Goal: Register for event/course

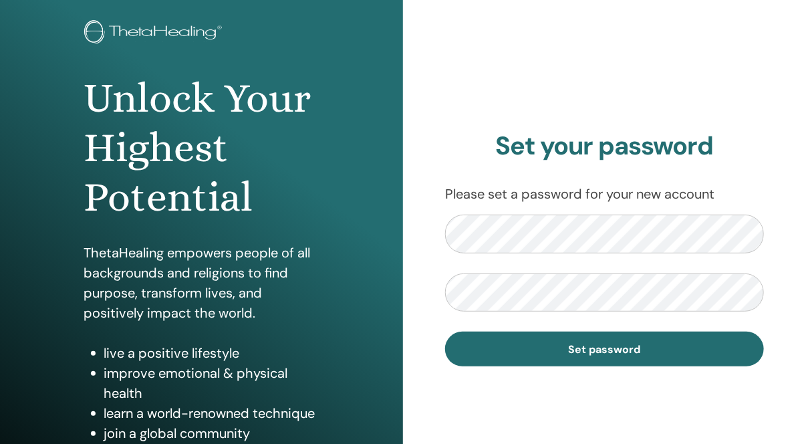
scroll to position [72, 0]
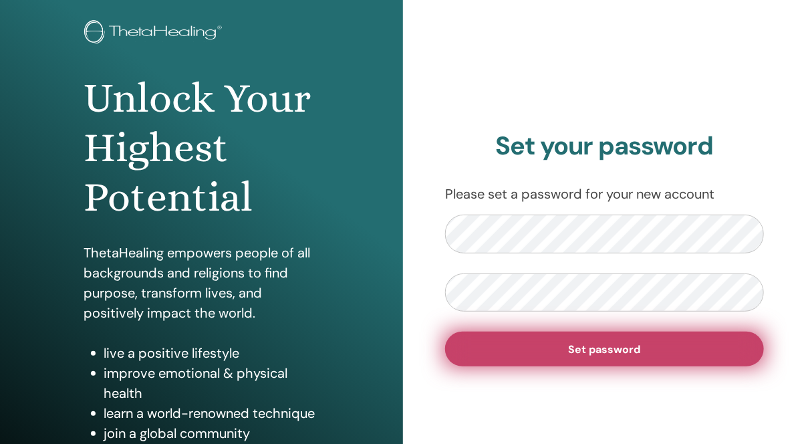
click at [576, 353] on span "Set password" at bounding box center [605, 349] width 72 height 14
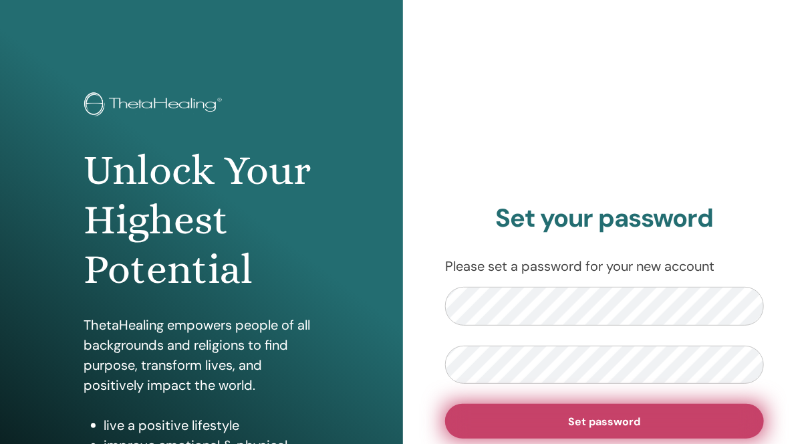
click at [596, 428] on span "Set password" at bounding box center [605, 421] width 72 height 14
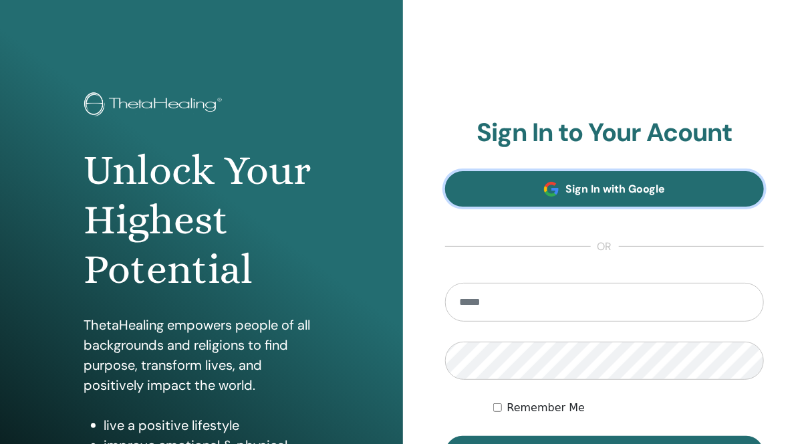
click at [588, 190] on span "Sign In with Google" at bounding box center [616, 189] width 100 height 14
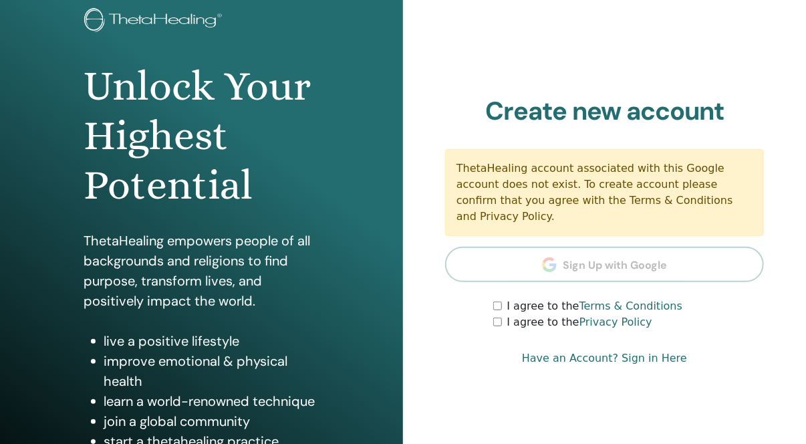
scroll to position [86, 0]
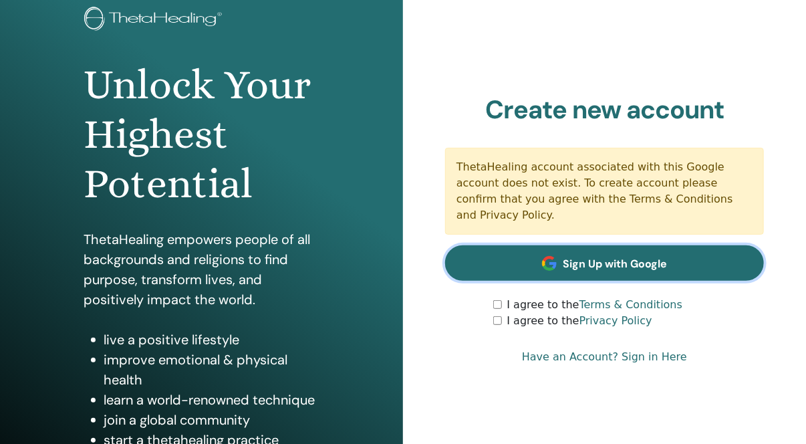
click at [647, 259] on span "Sign Up with Google" at bounding box center [616, 264] width 104 height 14
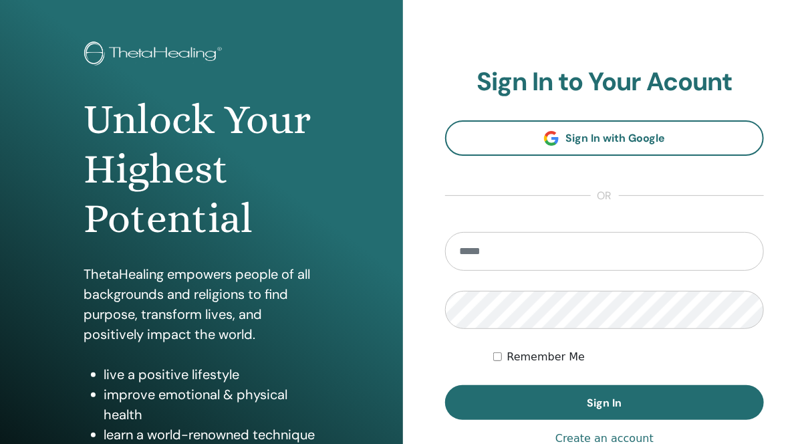
scroll to position [52, 0]
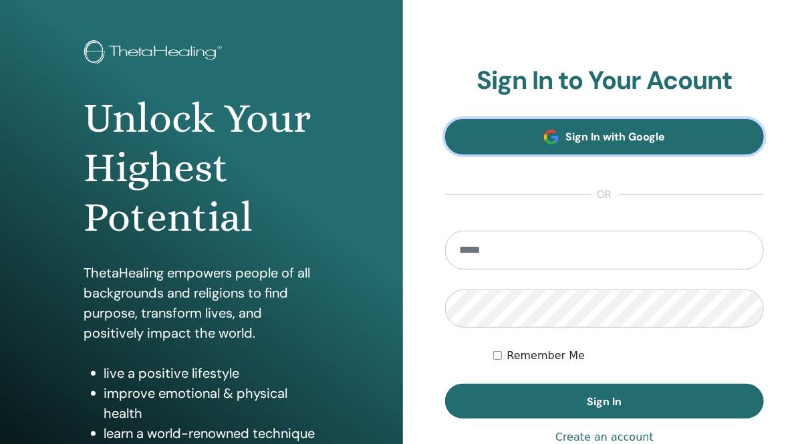
click at [598, 127] on link "Sign In with Google" at bounding box center [604, 136] width 319 height 35
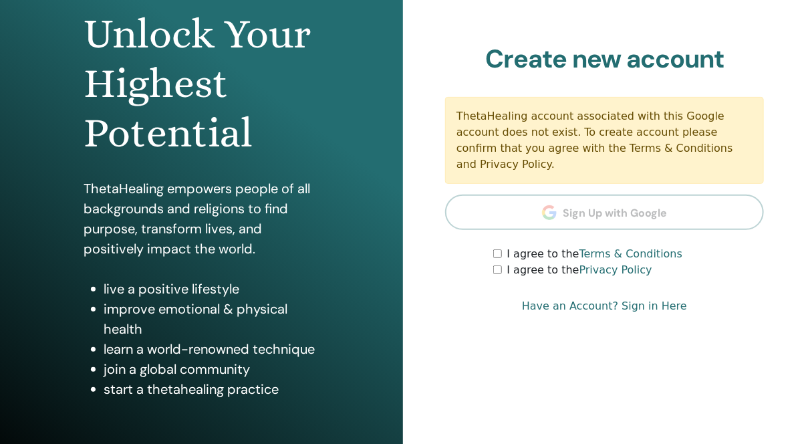
scroll to position [138, 0]
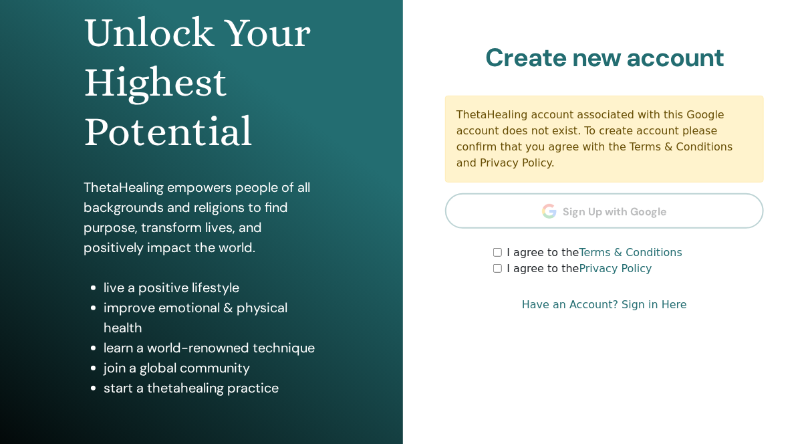
click at [497, 249] on div "I agree to the Terms & Conditions" at bounding box center [628, 253] width 271 height 16
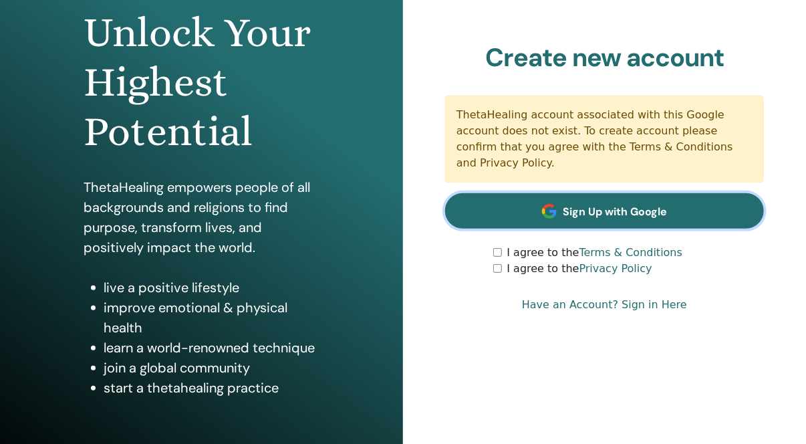
click at [545, 213] on link "Sign Up with Google" at bounding box center [604, 210] width 319 height 35
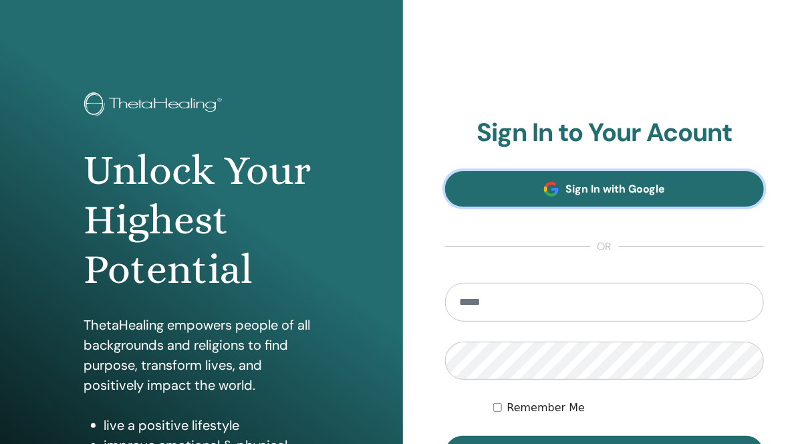
click at [578, 193] on span "Sign In with Google" at bounding box center [616, 189] width 100 height 14
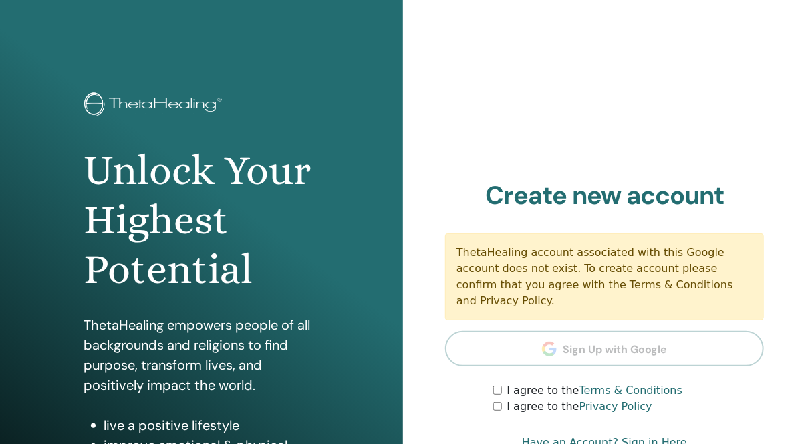
scroll to position [92, 0]
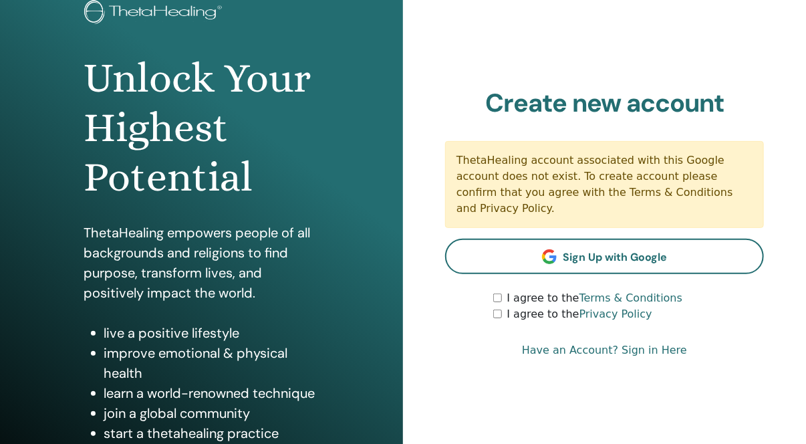
click at [635, 344] on link "Have an Account? Sign in Here" at bounding box center [604, 350] width 165 height 16
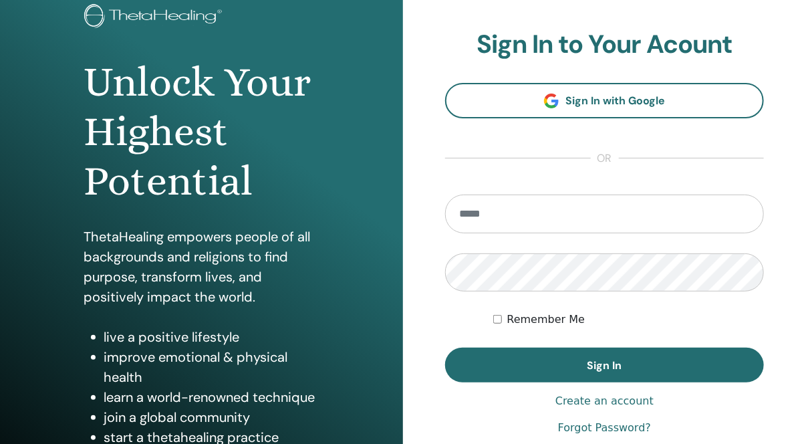
scroll to position [142, 0]
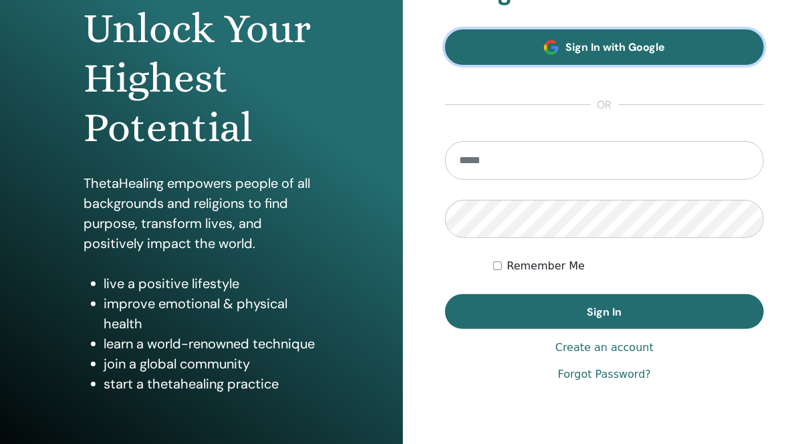
click at [559, 51] on link "Sign In with Google" at bounding box center [604, 46] width 319 height 35
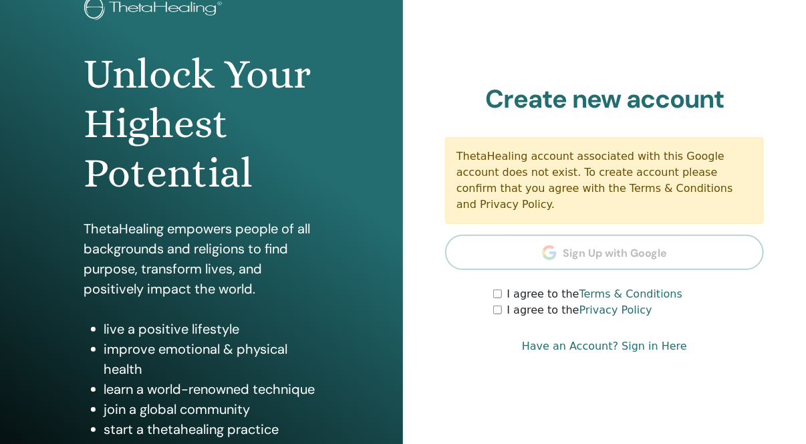
scroll to position [123, 0]
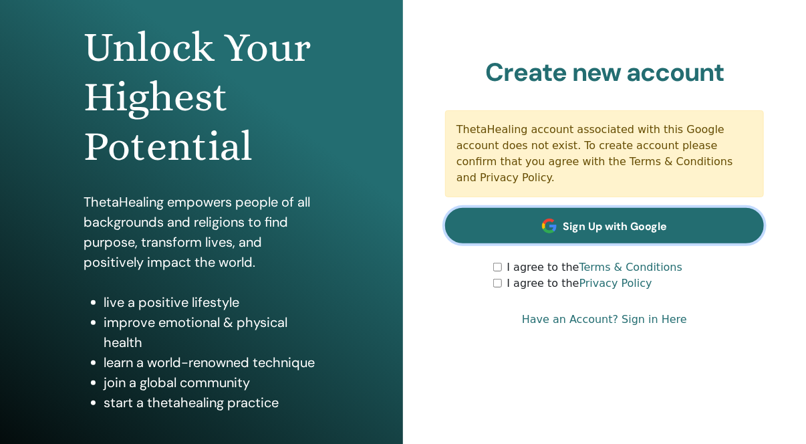
click at [586, 223] on span "Sign Up with Google" at bounding box center [616, 226] width 104 height 14
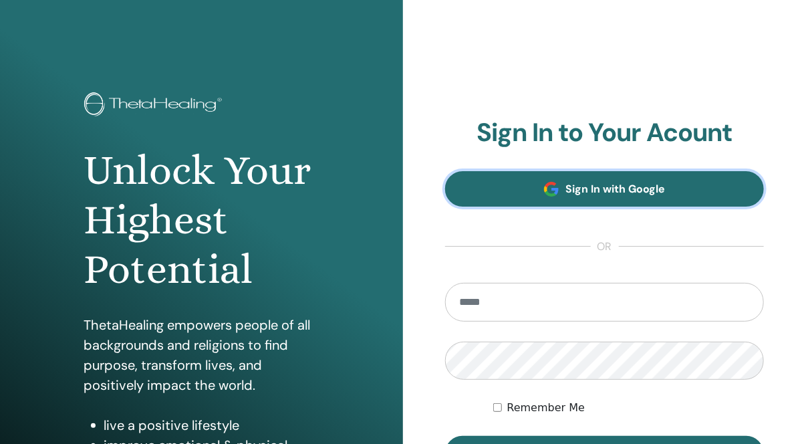
click at [619, 193] on span "Sign In with Google" at bounding box center [616, 189] width 100 height 14
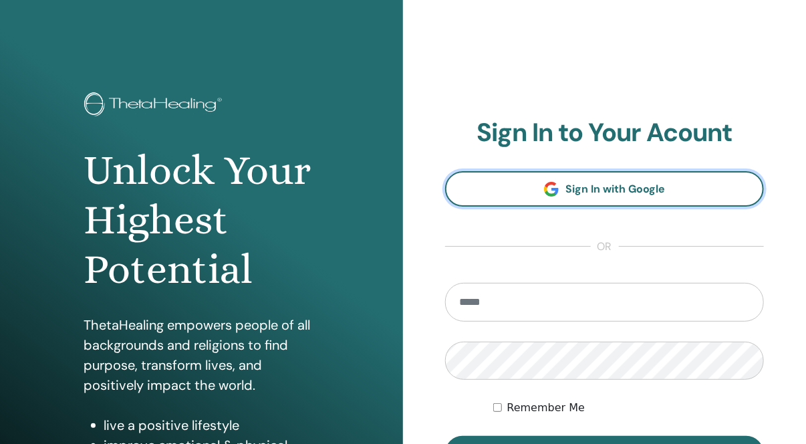
scroll to position [102, 0]
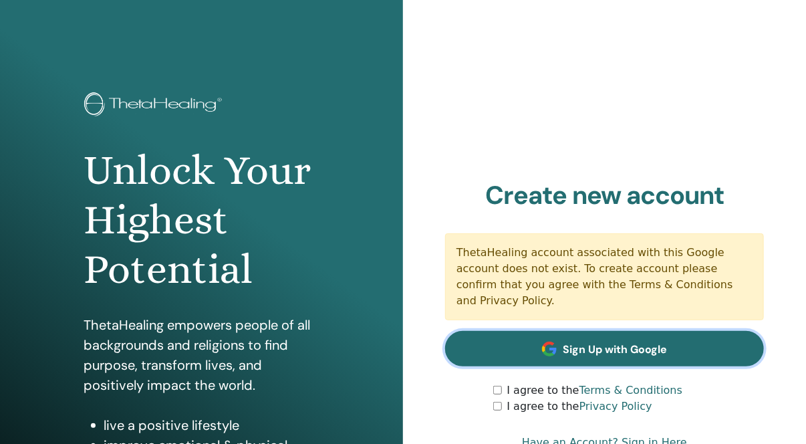
click at [577, 344] on span "Sign Up with Google" at bounding box center [616, 349] width 104 height 14
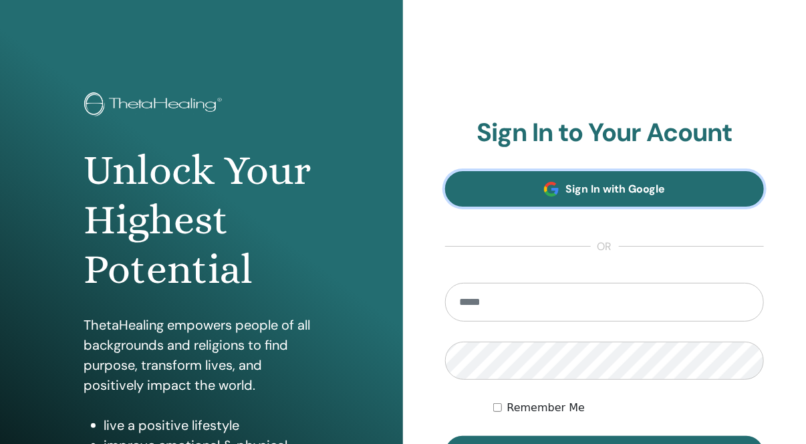
click at [602, 202] on link "Sign In with Google" at bounding box center [604, 188] width 319 height 35
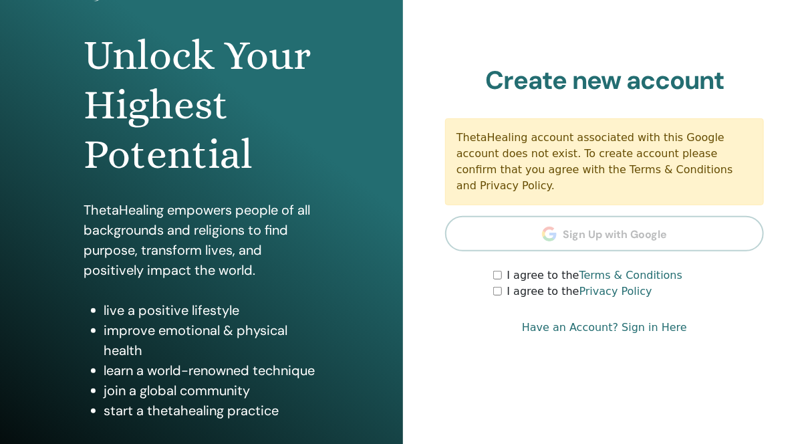
scroll to position [116, 0]
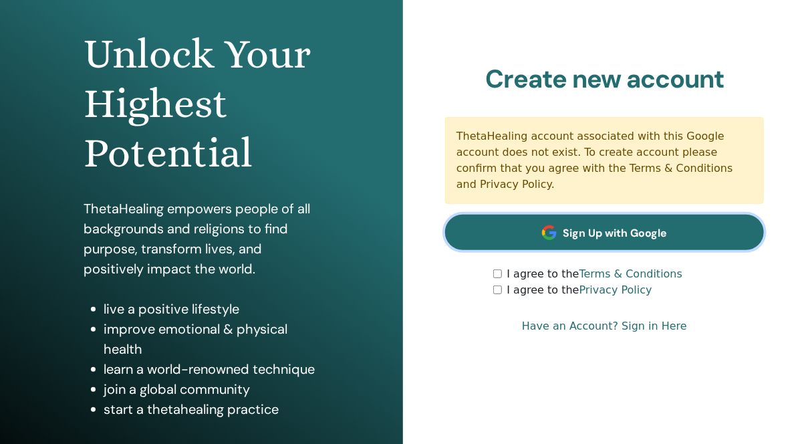
click at [607, 228] on span "Sign Up with Google" at bounding box center [616, 233] width 104 height 14
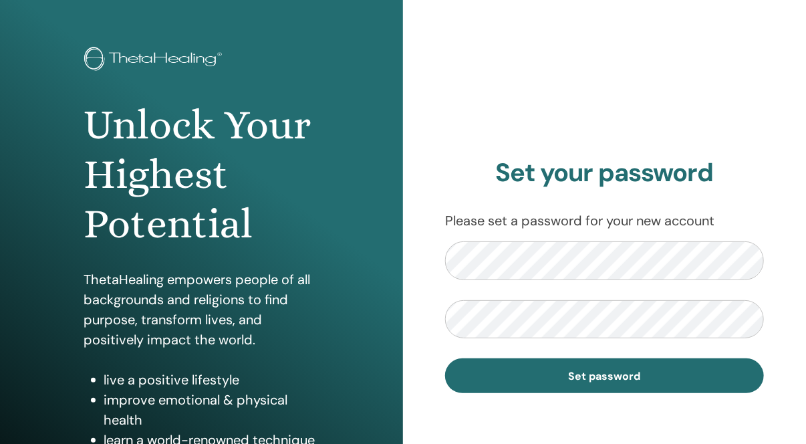
scroll to position [45, 0]
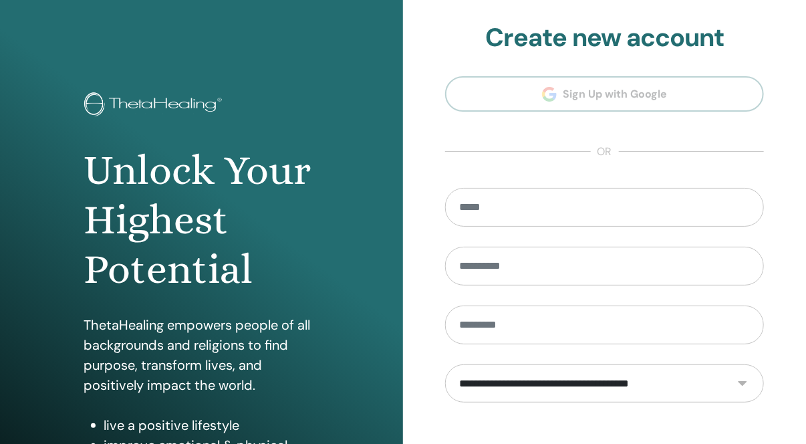
click at [613, 94] on section "**********" at bounding box center [604, 302] width 319 height 559
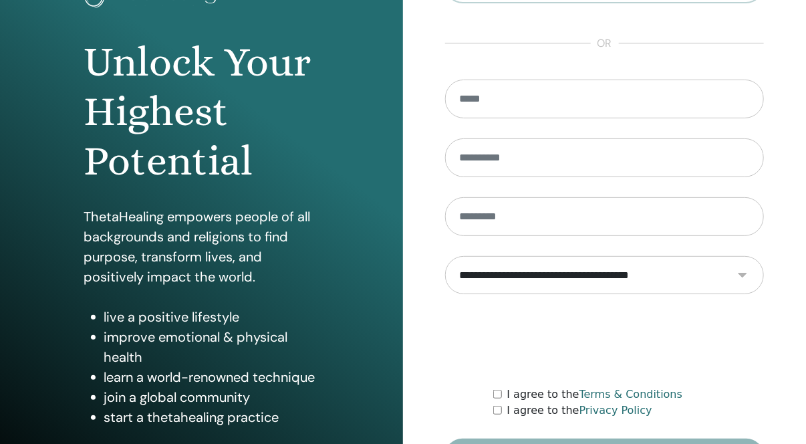
scroll to position [88, 0]
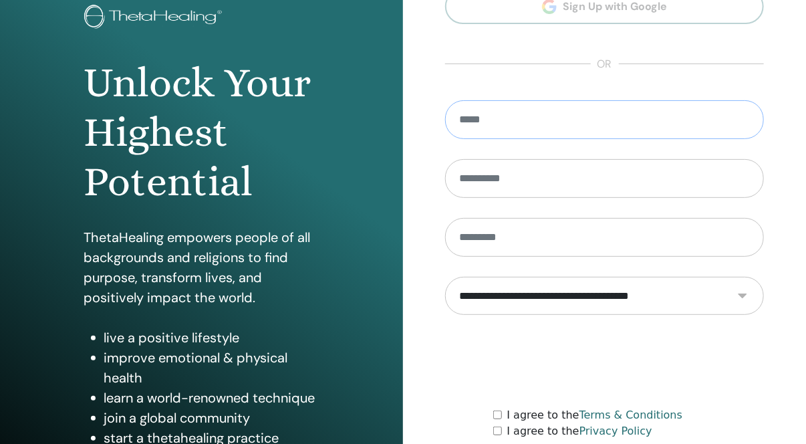
click at [537, 118] on input "email" at bounding box center [604, 119] width 319 height 39
type input "**********"
type input "******"
type input "****"
click at [736, 291] on select "**********" at bounding box center [604, 296] width 319 height 39
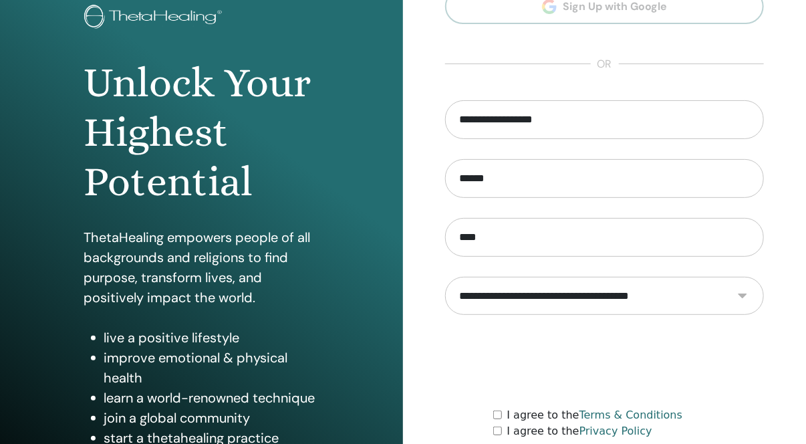
select select "***"
click at [445, 277] on select "**********" at bounding box center [604, 296] width 319 height 39
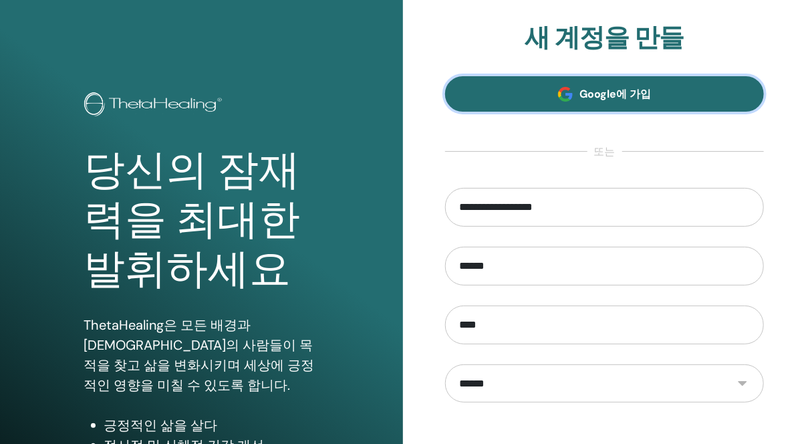
click at [561, 99] on span at bounding box center [565, 94] width 15 height 15
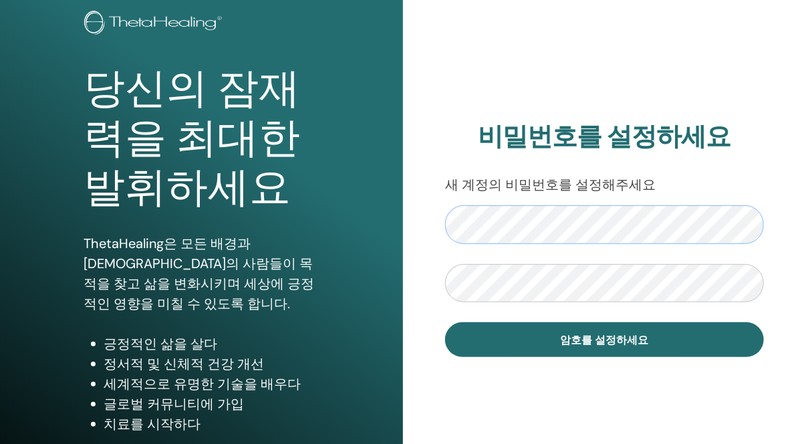
scroll to position [59, 0]
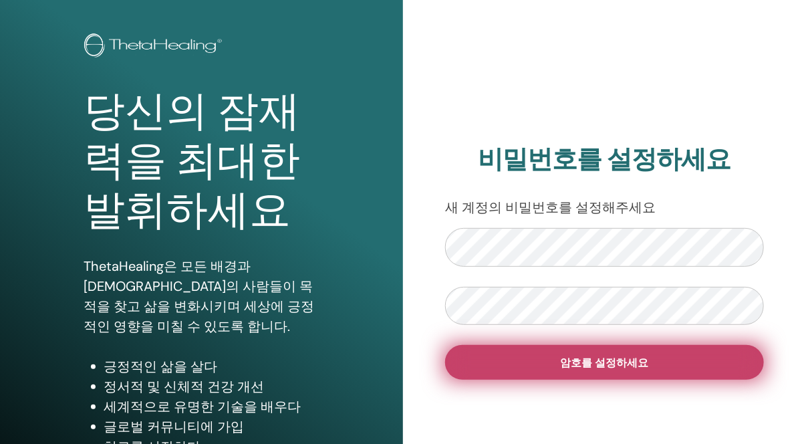
click at [563, 364] on span "암호를 설정하세요" at bounding box center [605, 363] width 88 height 14
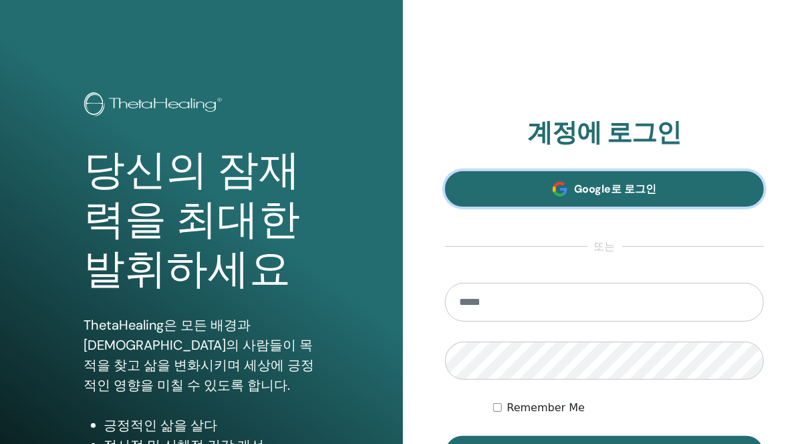
click at [620, 191] on span "Google로 로그인" at bounding box center [615, 189] width 82 height 14
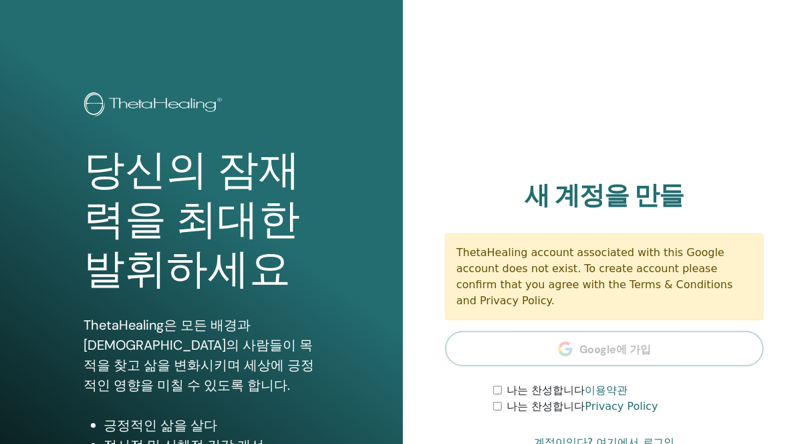
click at [492, 382] on form "나는 찬성합니다 이용약관 나는 찬성합니다 Privacy Policy" at bounding box center [604, 398] width 319 height 32
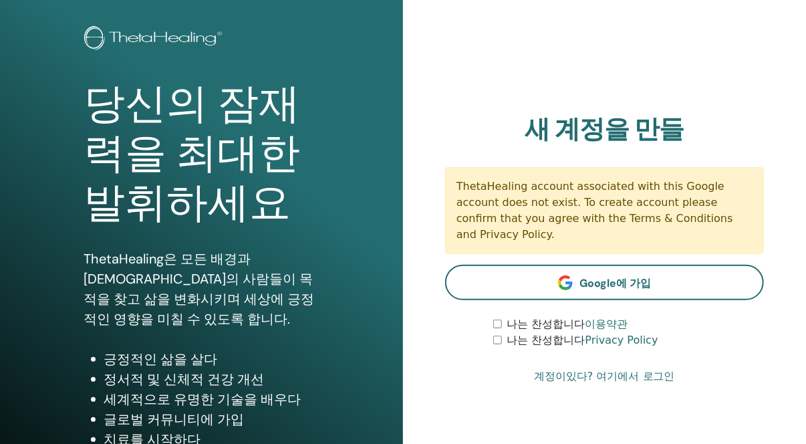
scroll to position [72, 0]
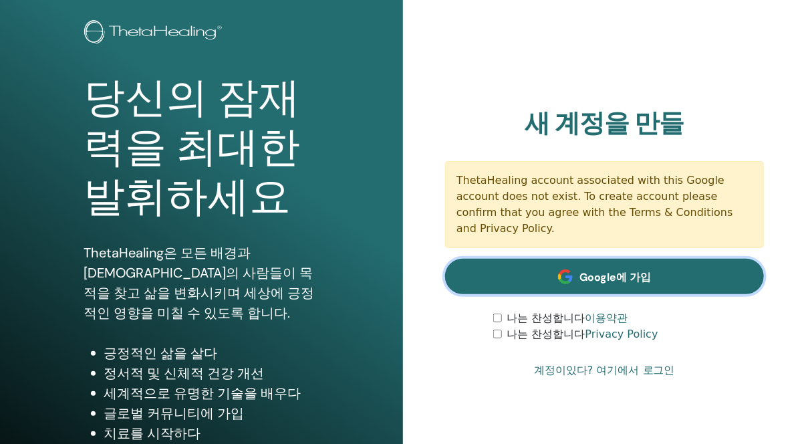
click at [565, 281] on link "Google에 가입" at bounding box center [604, 276] width 319 height 35
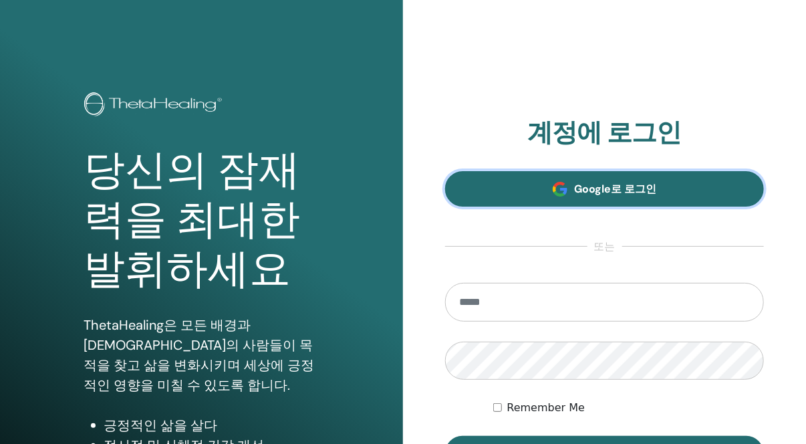
click at [621, 184] on span "Google로 로그인" at bounding box center [615, 189] width 82 height 14
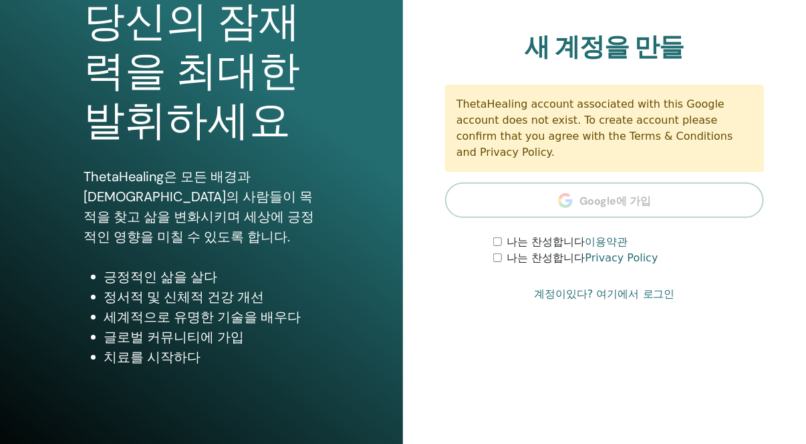
scroll to position [198, 0]
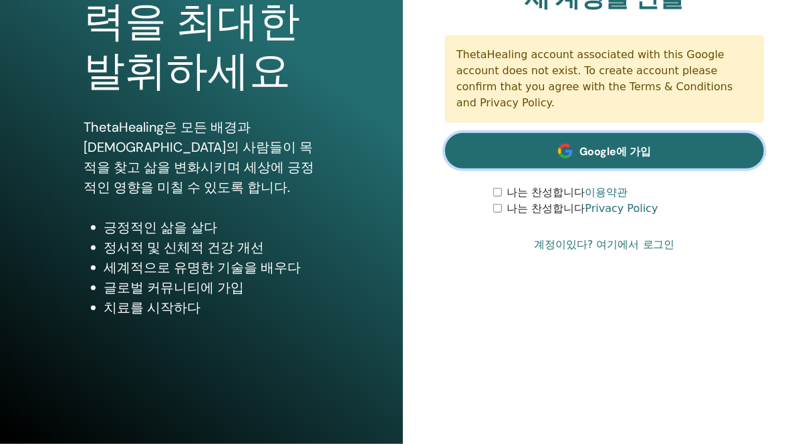
click at [539, 150] on link "Google에 가입" at bounding box center [604, 150] width 319 height 35
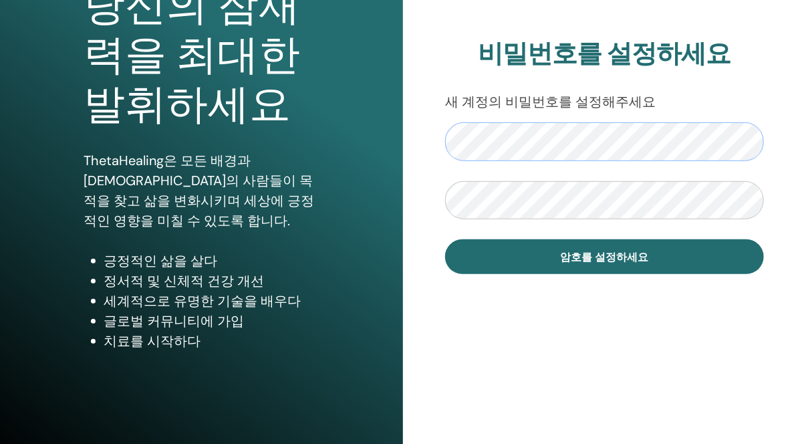
scroll to position [168, 0]
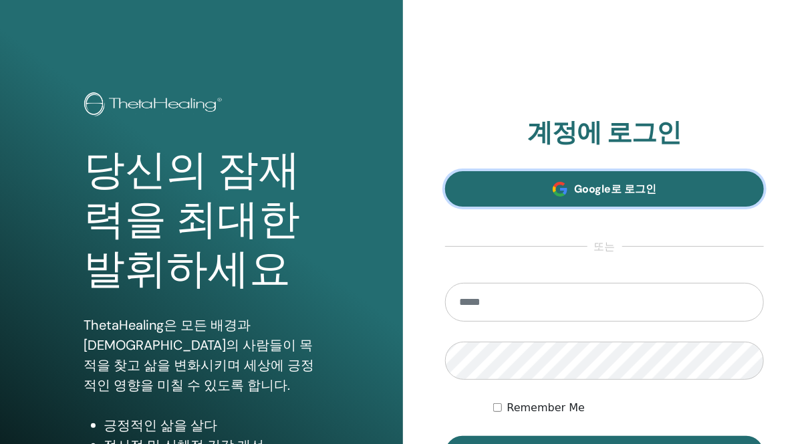
click at [642, 186] on span "Google로 로그인" at bounding box center [615, 189] width 82 height 14
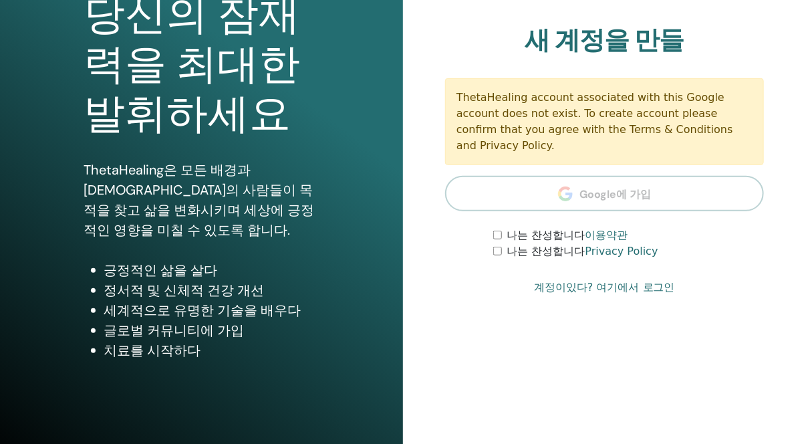
scroll to position [198, 0]
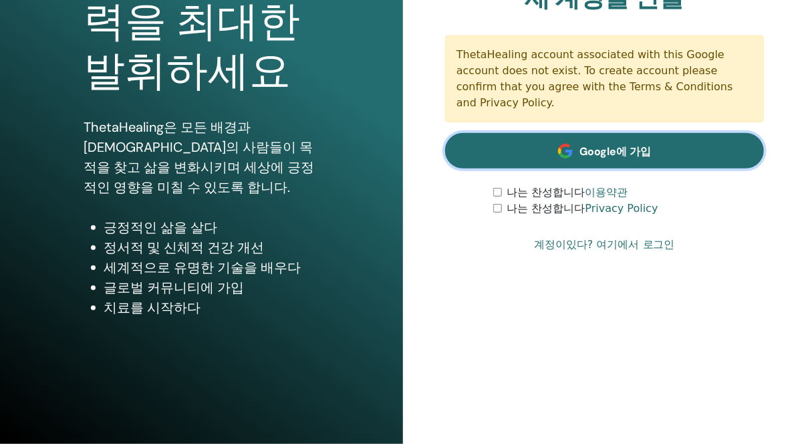
click at [585, 144] on span "Google에 가입" at bounding box center [616, 151] width 72 height 14
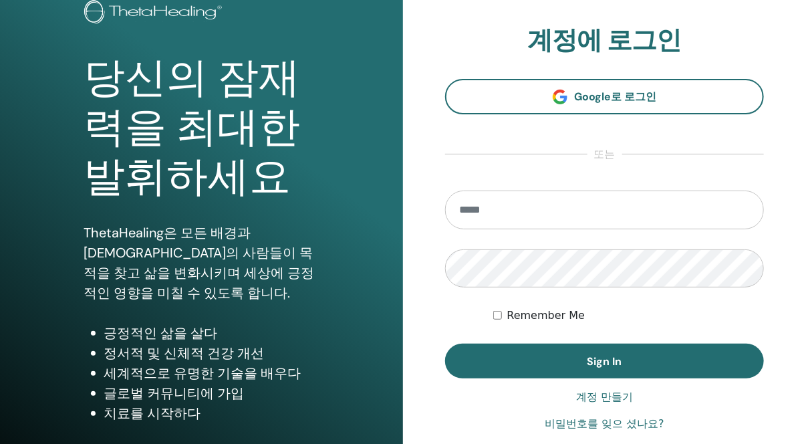
scroll to position [91, 0]
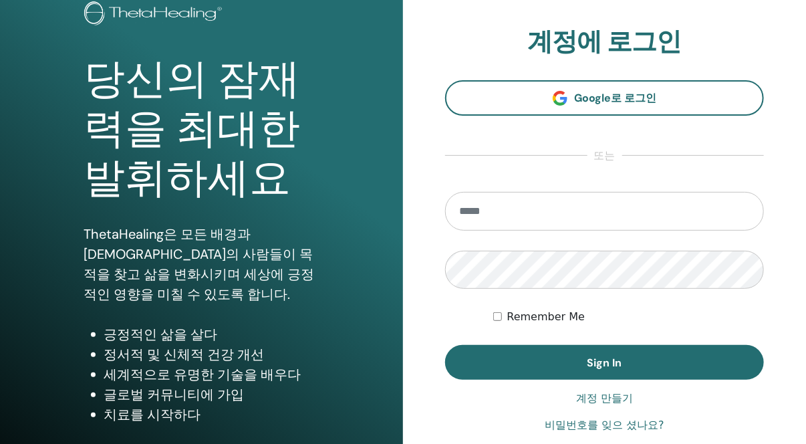
click at [610, 397] on link "계정 만들기" at bounding box center [604, 398] width 57 height 16
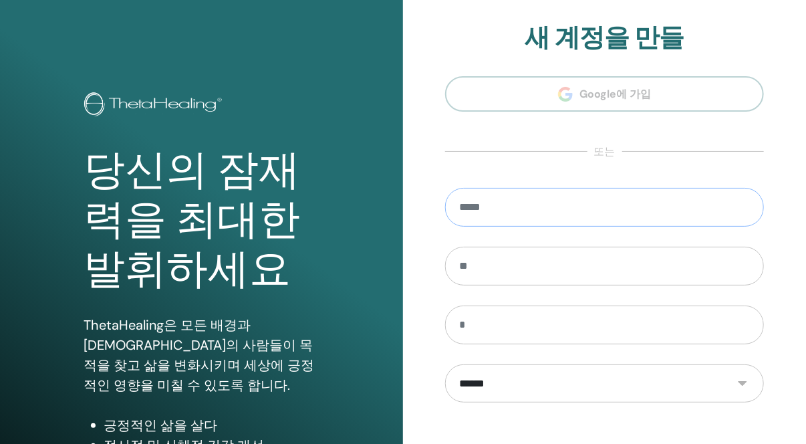
click at [540, 215] on input "email" at bounding box center [604, 207] width 319 height 39
type input "**********"
type input "******"
type input "****"
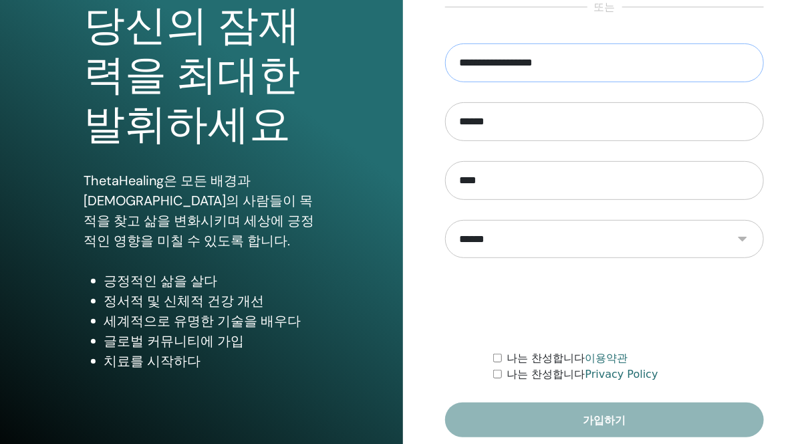
scroll to position [147, 0]
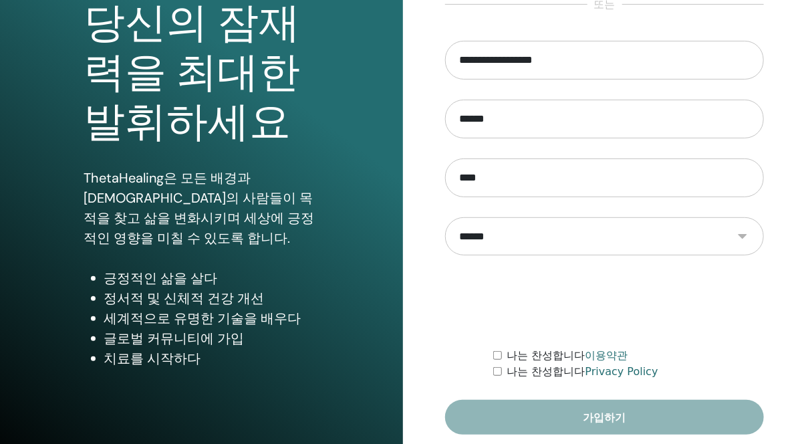
click at [495, 364] on div "나는 찬성합니다 Privacy Policy" at bounding box center [628, 372] width 271 height 16
click at [608, 415] on form "**********" at bounding box center [604, 238] width 319 height 394
click at [565, 65] on input "**********" at bounding box center [604, 60] width 319 height 39
type input "*"
drag, startPoint x: 511, startPoint y: 66, endPoint x: 481, endPoint y: 59, distance: 30.0
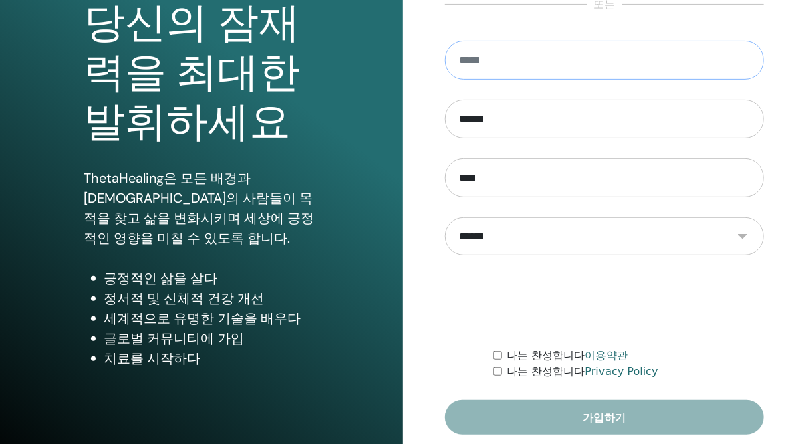
click at [481, 59] on input "email" at bounding box center [604, 60] width 319 height 39
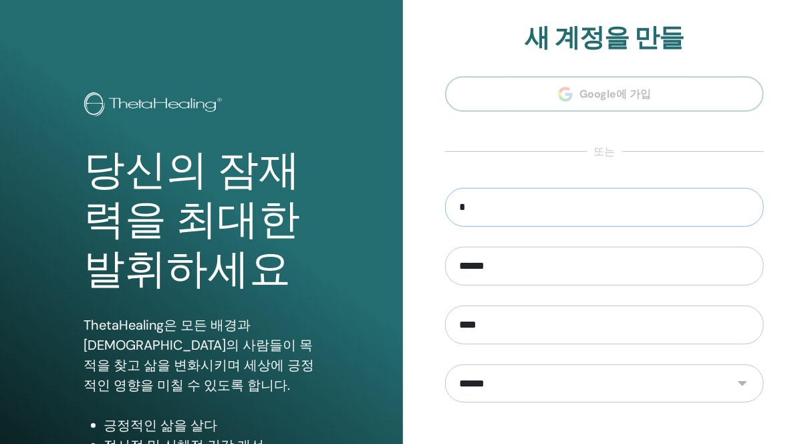
type input "*"
click at [596, 88] on section "**********" at bounding box center [604, 302] width 319 height 559
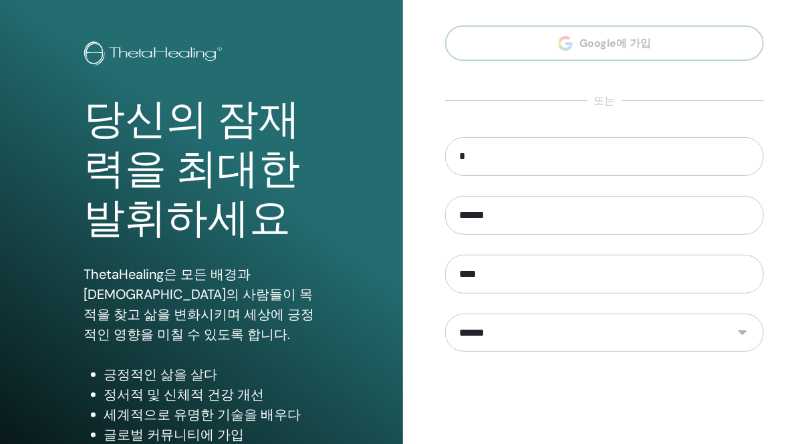
scroll to position [91, 0]
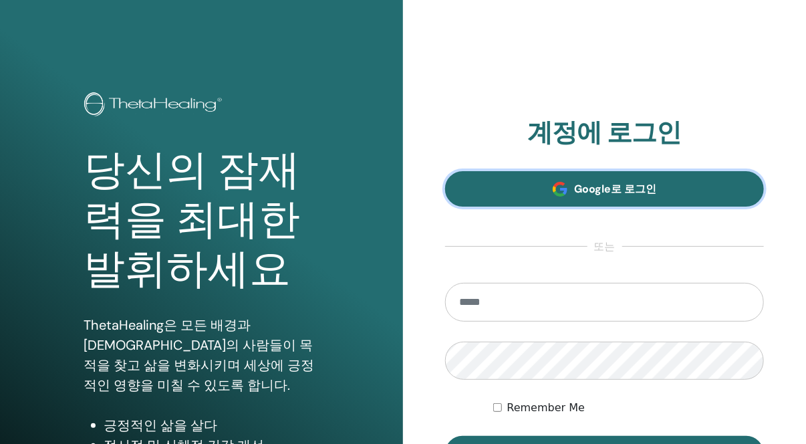
click at [600, 194] on span "Google로 로그인" at bounding box center [615, 189] width 82 height 14
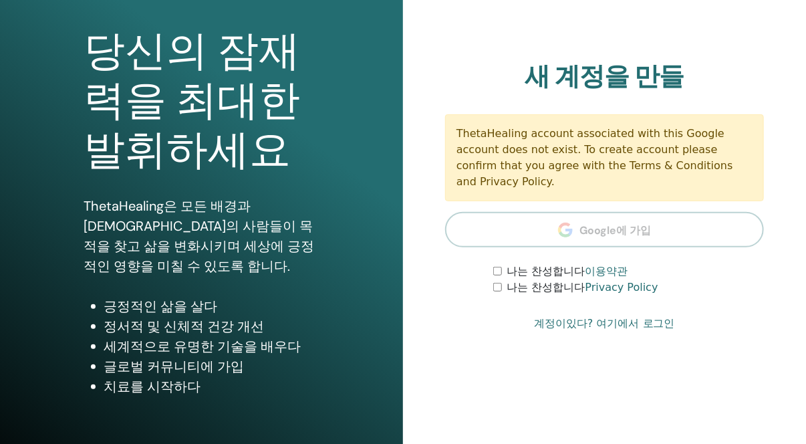
scroll to position [120, 0]
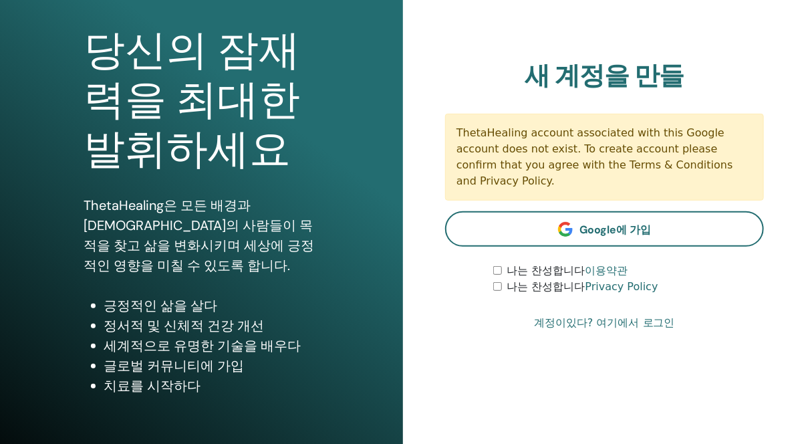
click at [630, 315] on link "계정이있다? 여기에서 로그인" at bounding box center [604, 323] width 141 height 16
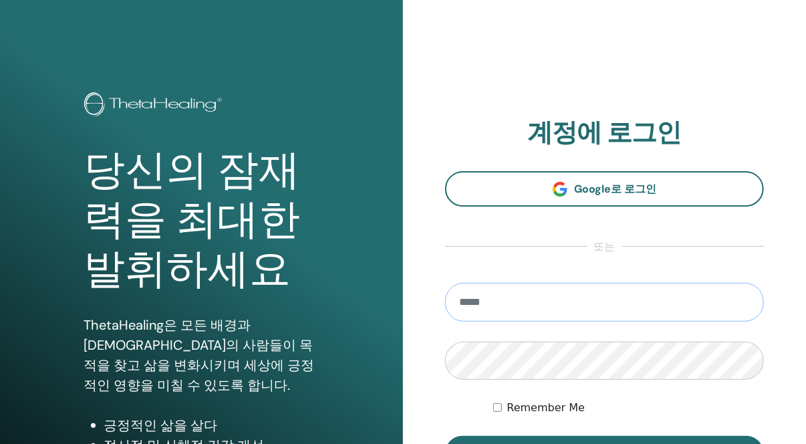
click at [568, 301] on input "email" at bounding box center [604, 302] width 319 height 39
type input "**********"
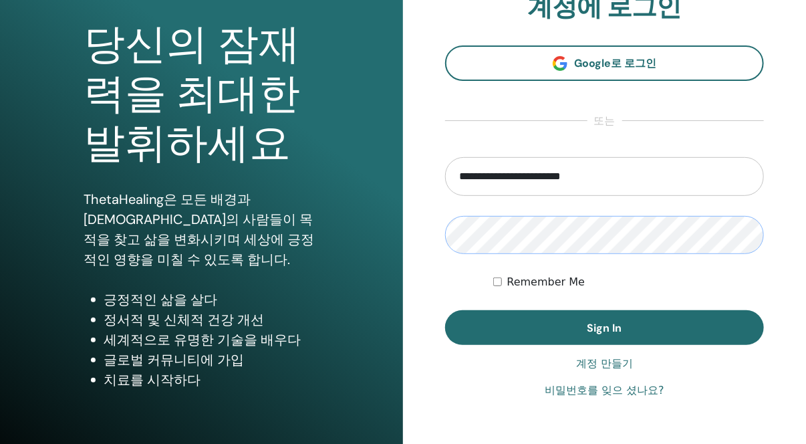
scroll to position [136, 0]
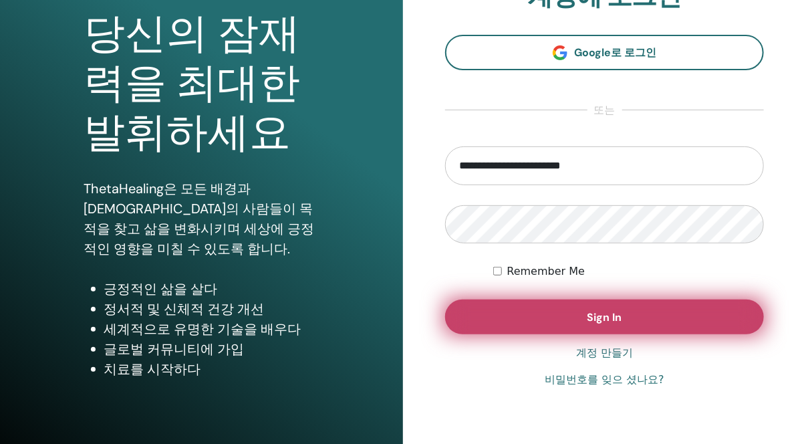
click at [592, 312] on span "Sign In" at bounding box center [605, 317] width 35 height 14
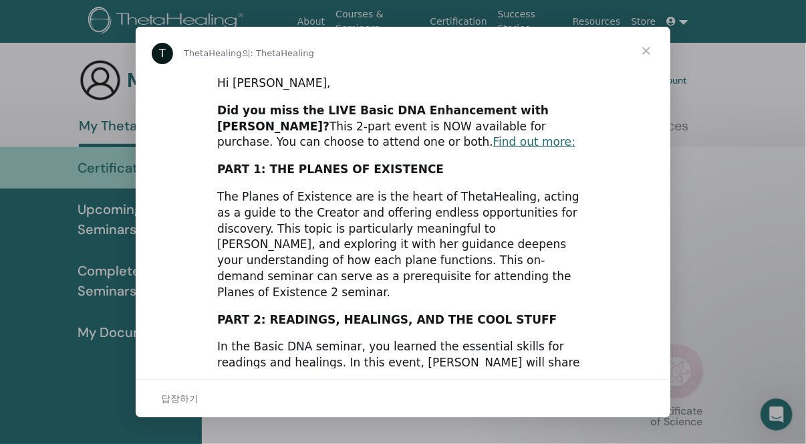
click at [645, 50] on span "닫기" at bounding box center [646, 51] width 48 height 48
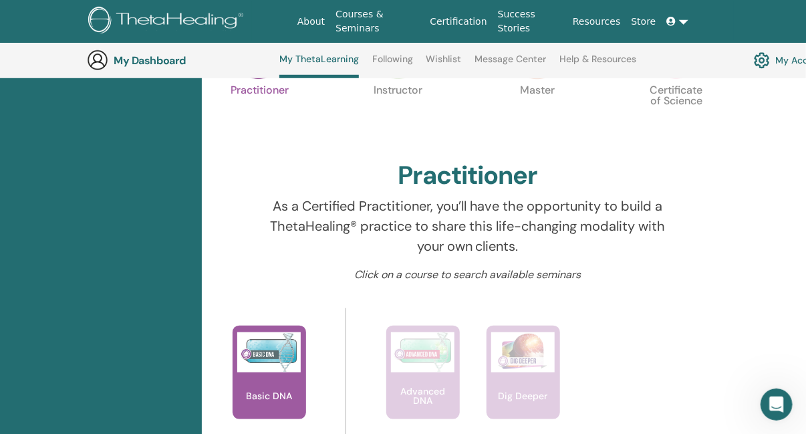
scroll to position [359, 0]
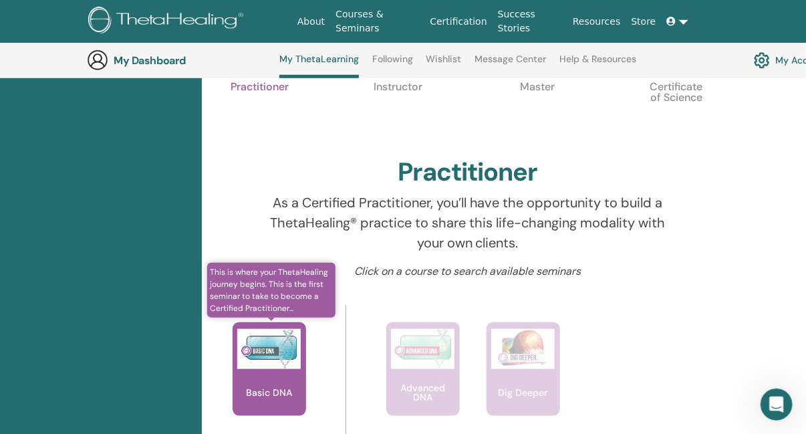
click at [273, 372] on div "Basic DNA" at bounding box center [270, 369] width 74 height 94
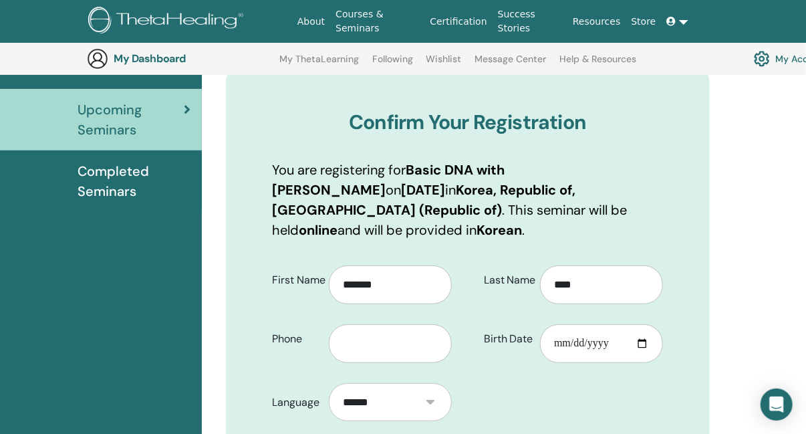
scroll to position [176, 0]
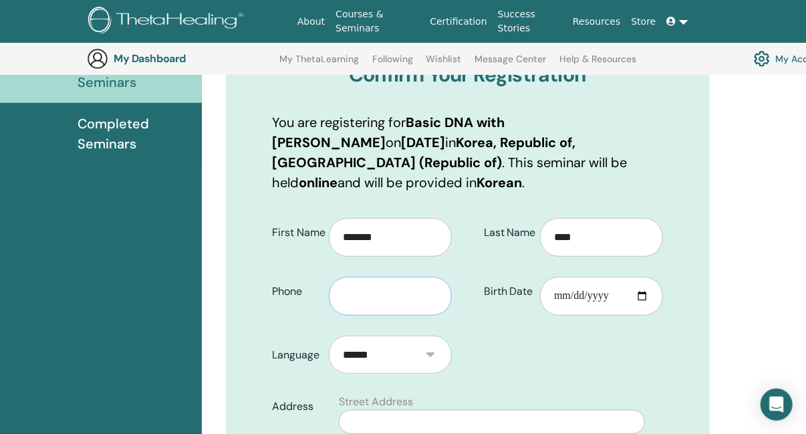
click at [358, 307] on input "text" at bounding box center [390, 296] width 123 height 39
type input "**********"
click at [642, 295] on input "Birth Date" at bounding box center [601, 296] width 123 height 39
type input "**********"
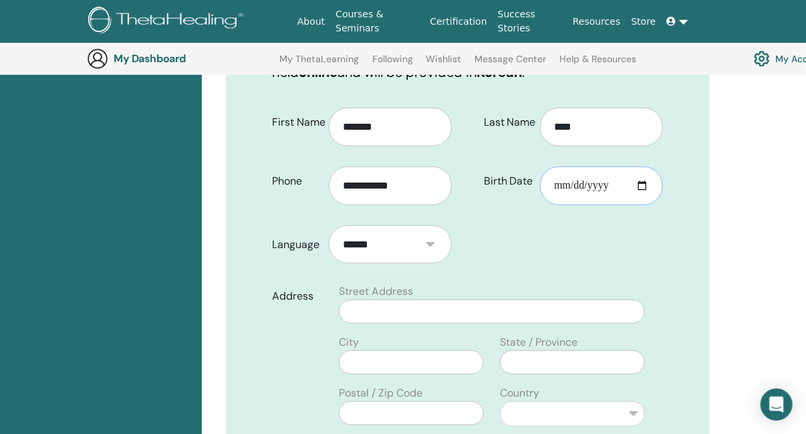
scroll to position [287, 0]
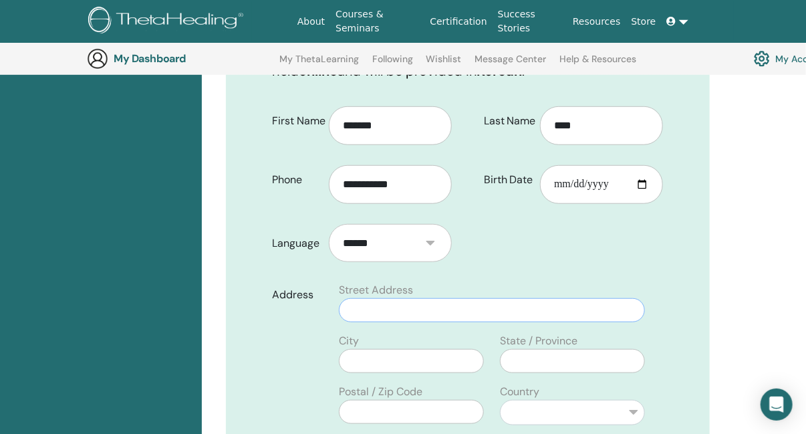
click at [402, 314] on input "text" at bounding box center [492, 310] width 306 height 24
click at [471, 258] on form "**********" at bounding box center [468, 387] width 411 height 580
click at [378, 366] on input "text" at bounding box center [411, 361] width 145 height 24
type input "*"
type input "****"
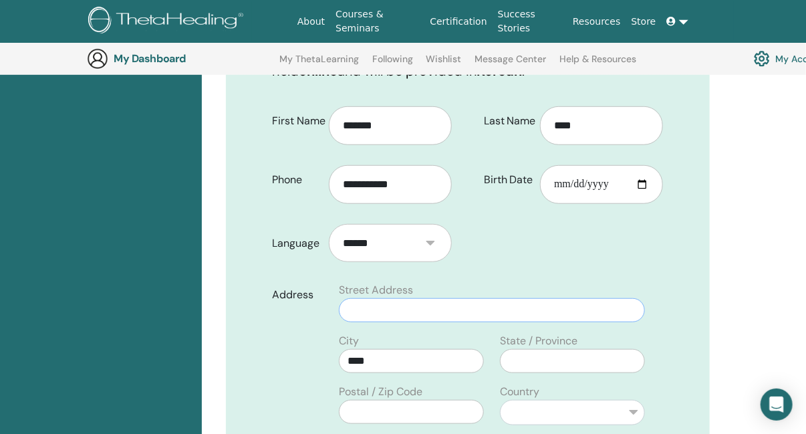
click at [356, 311] on input "text" at bounding box center [492, 310] width 306 height 24
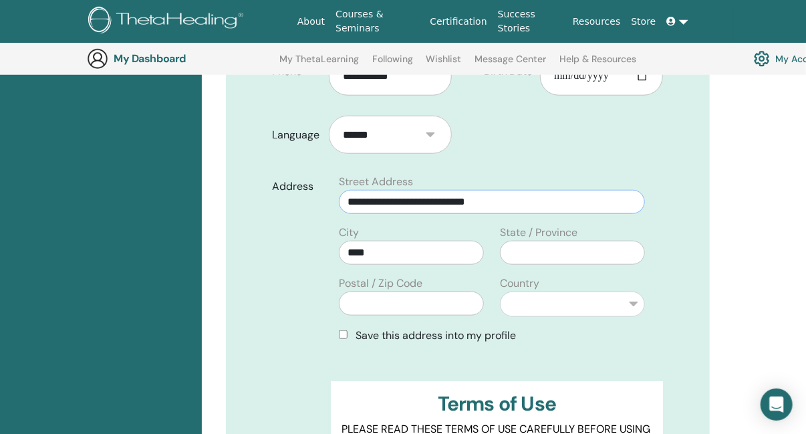
scroll to position [397, 0]
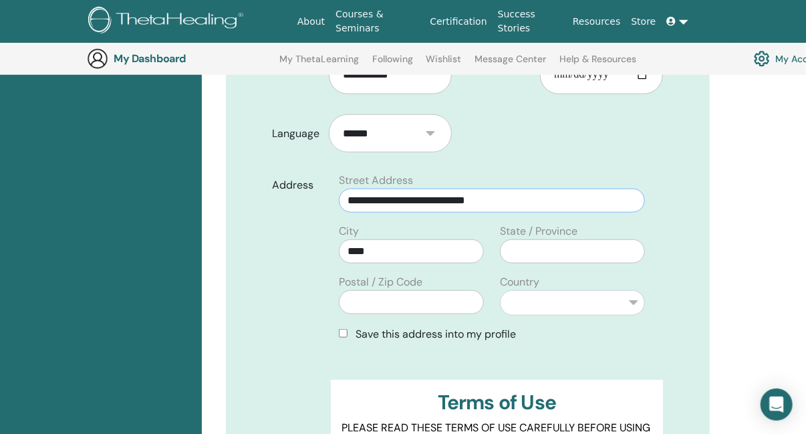
type input "**********"
click at [635, 299] on select "**********" at bounding box center [572, 302] width 145 height 25
select select "***"
click at [500, 290] on select "**********" at bounding box center [572, 302] width 145 height 25
click at [445, 301] on input "text" at bounding box center [411, 302] width 145 height 24
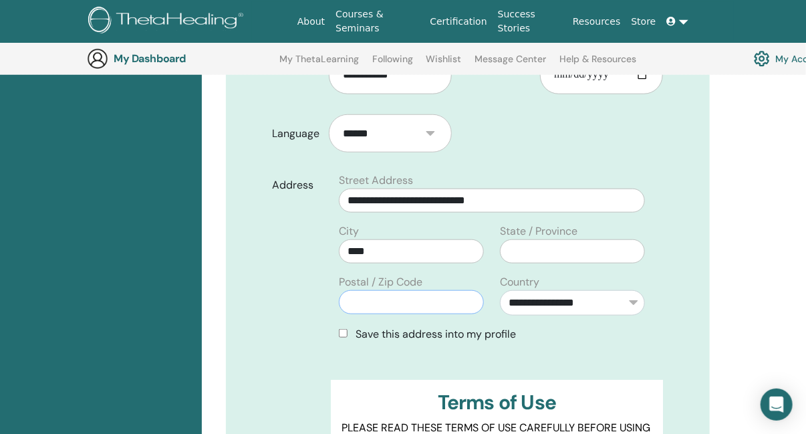
type input "*****"
click at [551, 245] on input "text" at bounding box center [572, 251] width 145 height 24
type input "****"
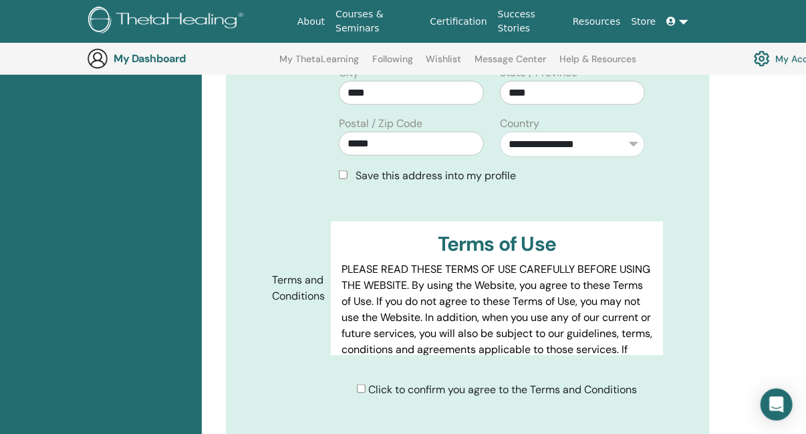
scroll to position [620, 0]
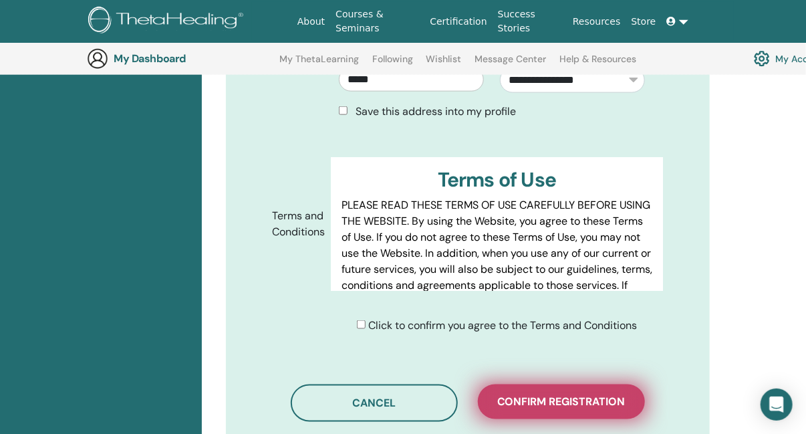
click at [559, 406] on span "Confirm registration" at bounding box center [561, 402] width 128 height 14
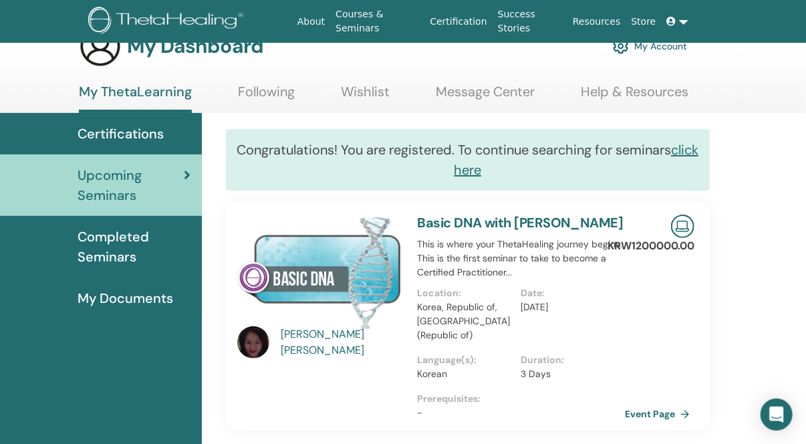
scroll to position [35, 0]
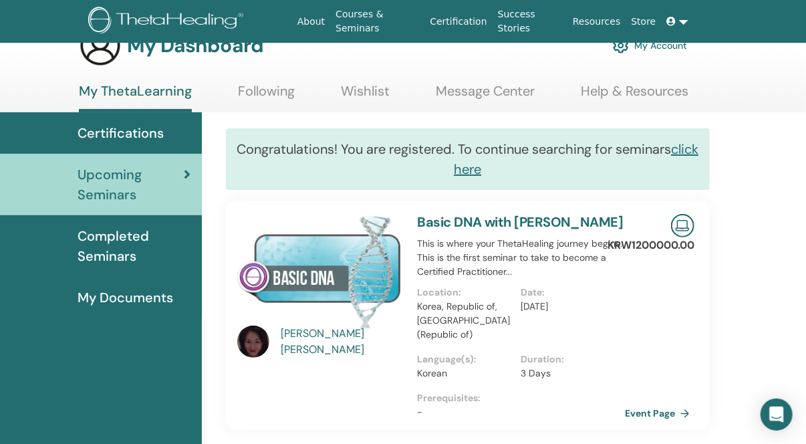
click at [318, 344] on div "[PERSON_NAME]" at bounding box center [343, 342] width 124 height 32
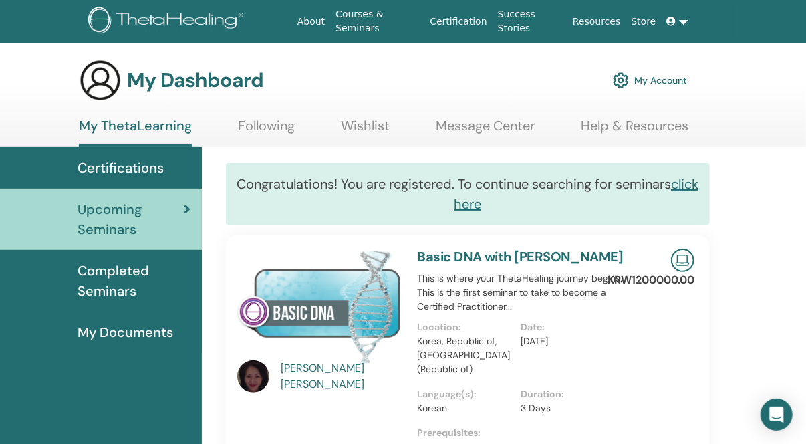
click at [305, 380] on div "[PERSON_NAME]" at bounding box center [343, 376] width 124 height 32
click at [671, 22] on icon at bounding box center [671, 21] width 9 height 9
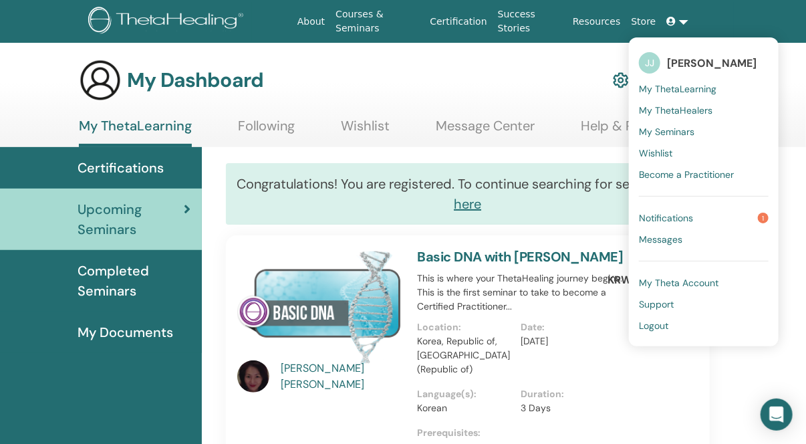
click at [684, 110] on span "My ThetaHealers" at bounding box center [676, 110] width 74 height 12
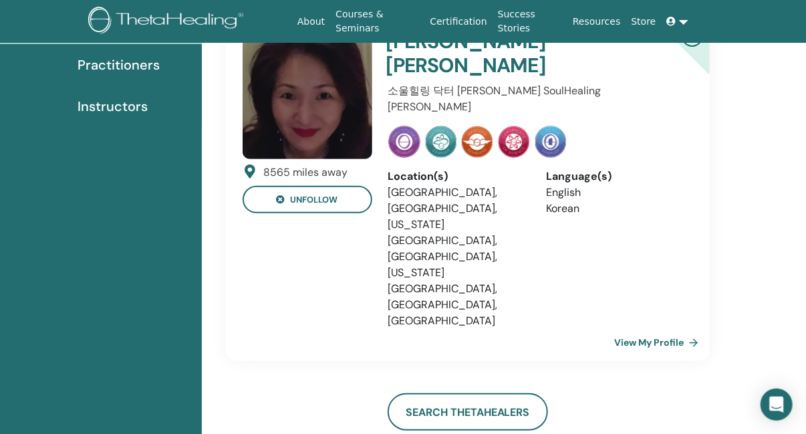
scroll to position [144, 0]
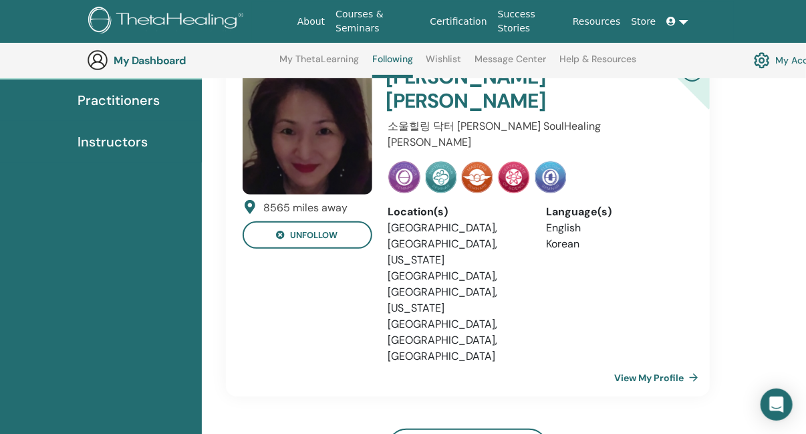
click at [666, 364] on link "View My Profile" at bounding box center [659, 377] width 90 height 27
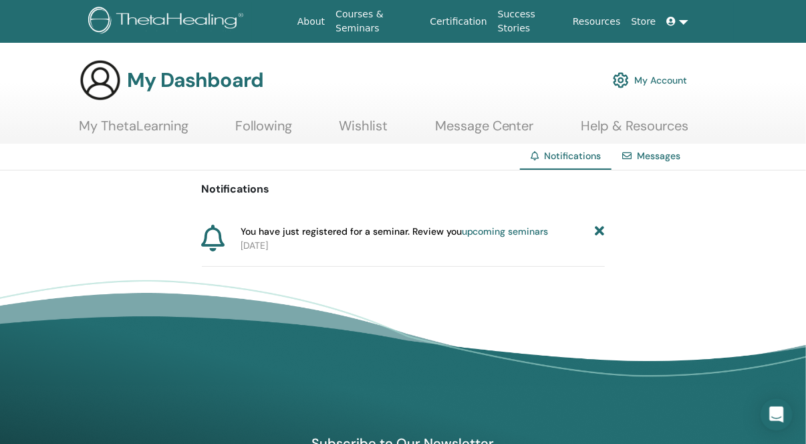
click at [599, 231] on icon at bounding box center [599, 232] width 9 height 14
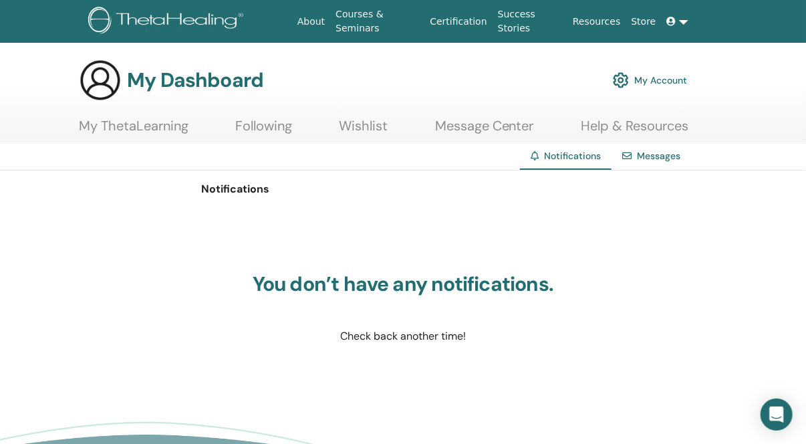
click at [650, 21] on link "Store" at bounding box center [643, 21] width 35 height 25
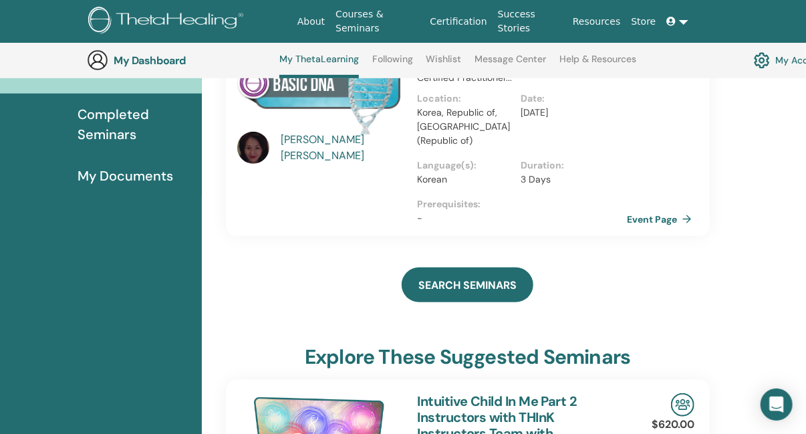
scroll to position [193, 0]
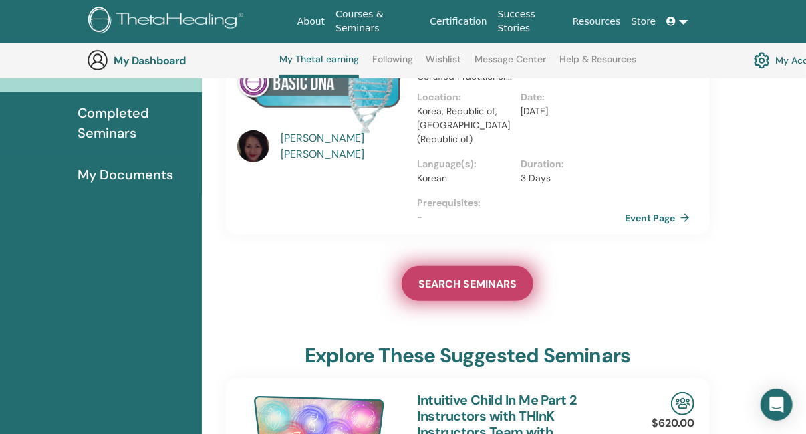
click at [485, 277] on span "SEARCH SEMINARS" at bounding box center [467, 284] width 98 height 14
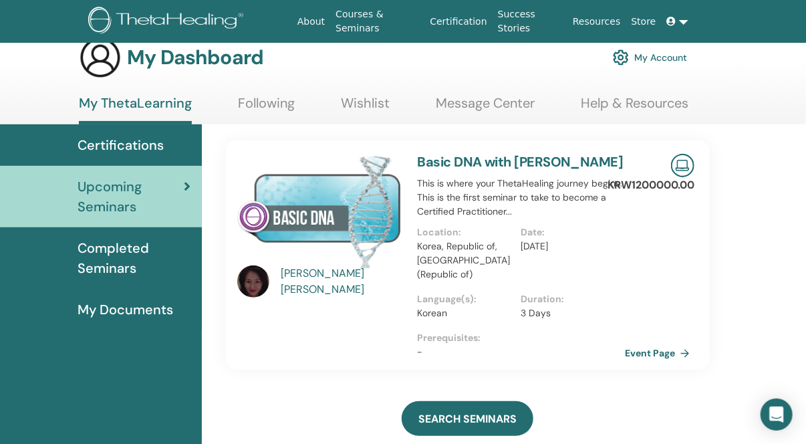
scroll to position [31, 0]
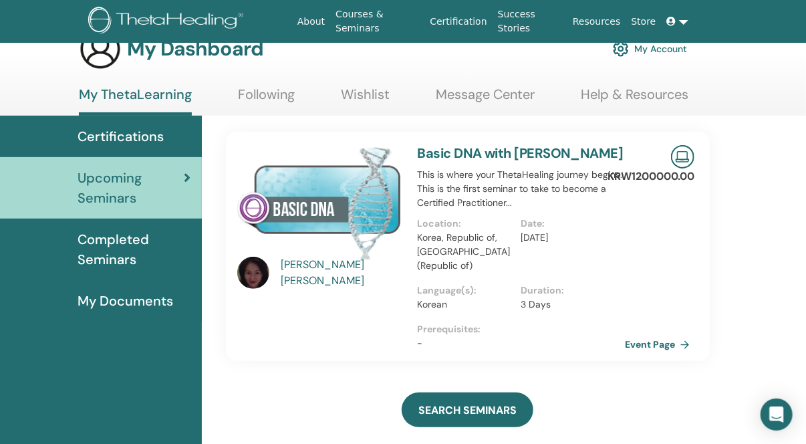
click at [294, 199] on img at bounding box center [319, 203] width 164 height 116
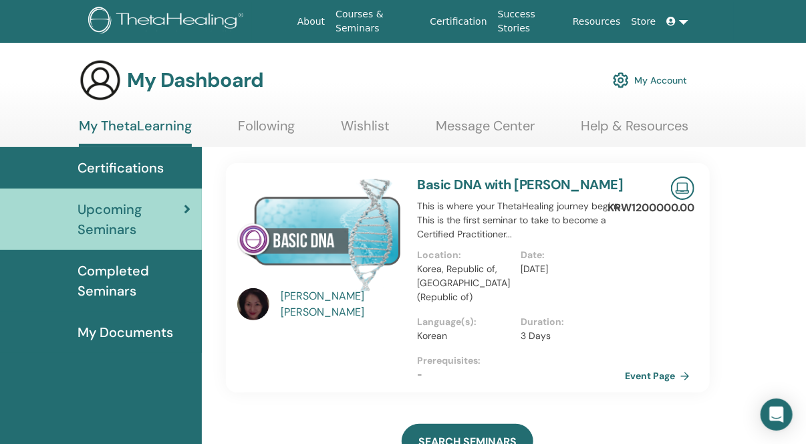
click at [678, 193] on img at bounding box center [682, 187] width 23 height 23
click at [668, 366] on link "Event Page" at bounding box center [662, 376] width 70 height 20
click at [672, 366] on link "Event Page" at bounding box center [662, 376] width 70 height 20
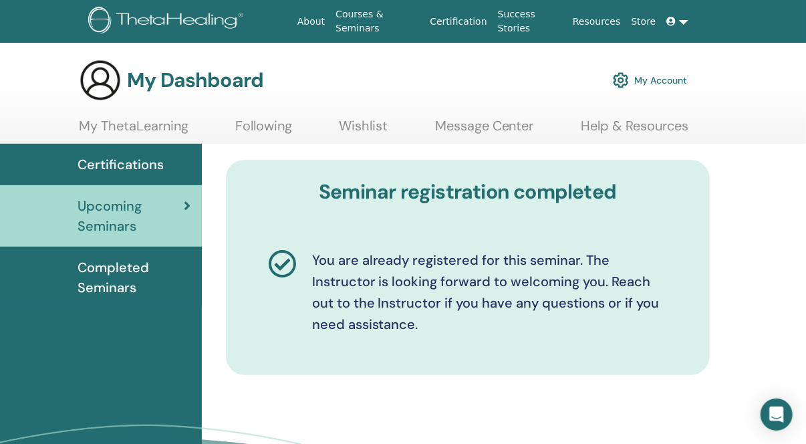
click at [129, 128] on link "My ThetaLearning" at bounding box center [134, 131] width 110 height 26
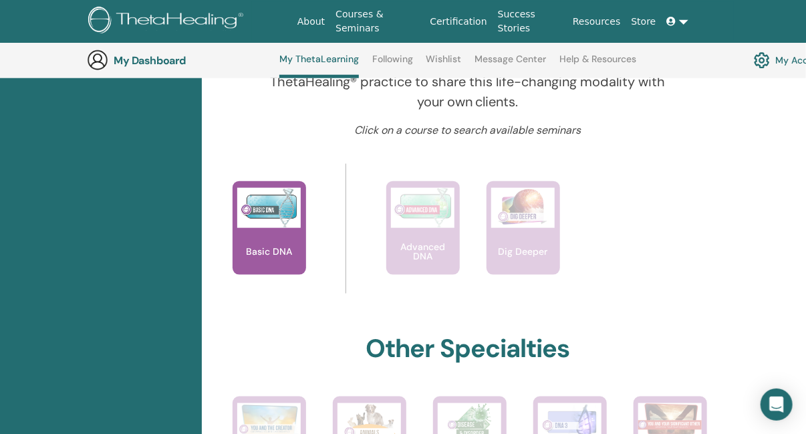
scroll to position [502, 0]
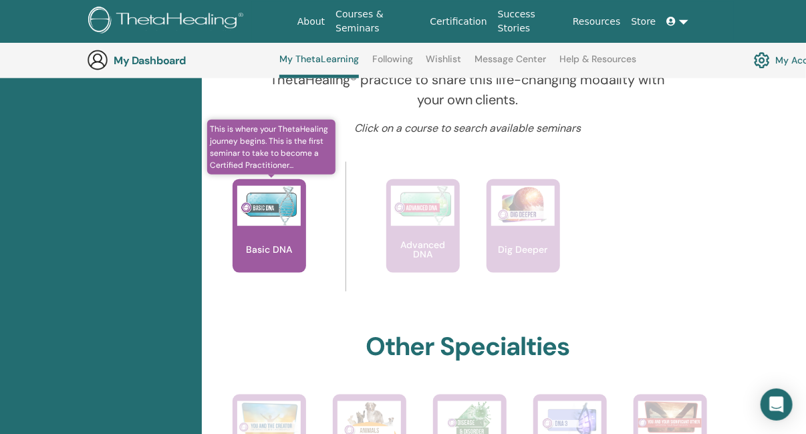
click at [286, 231] on div "Basic DNA" at bounding box center [270, 226] width 74 height 94
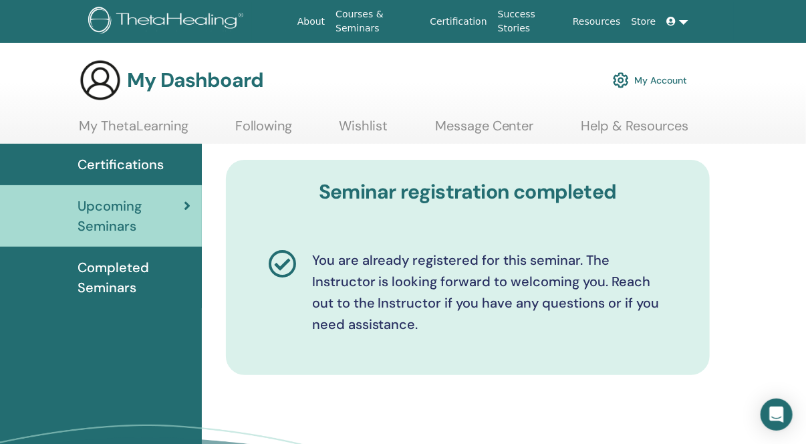
click at [104, 269] on span "Completed Seminars" at bounding box center [135, 277] width 114 height 40
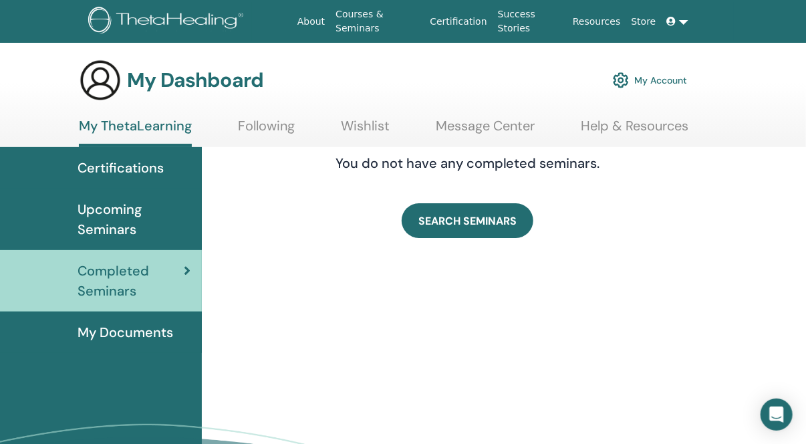
click at [127, 168] on span "Certifications" at bounding box center [121, 168] width 86 height 20
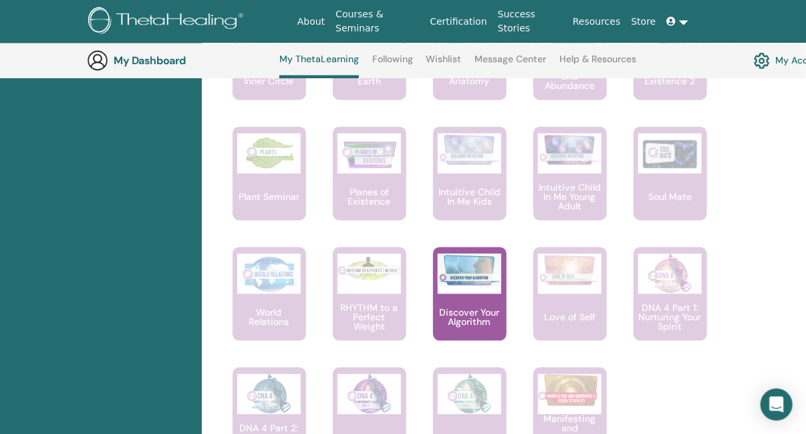
scroll to position [1011, 0]
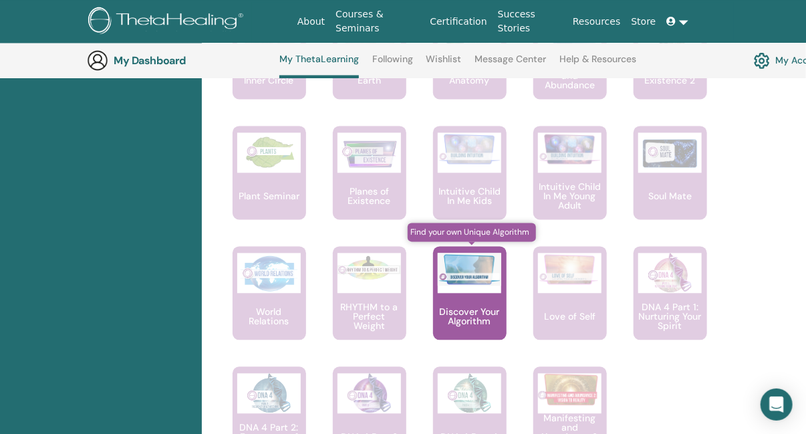
click at [480, 262] on img at bounding box center [470, 269] width 64 height 33
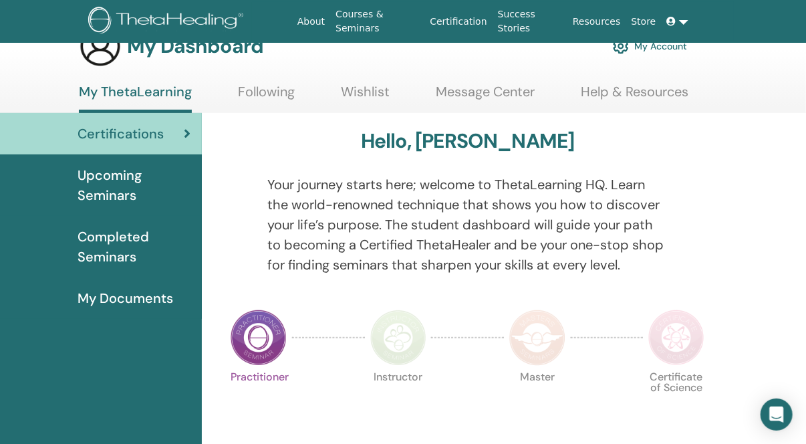
scroll to position [33, 0]
click at [682, 26] on link at bounding box center [678, 21] width 32 height 25
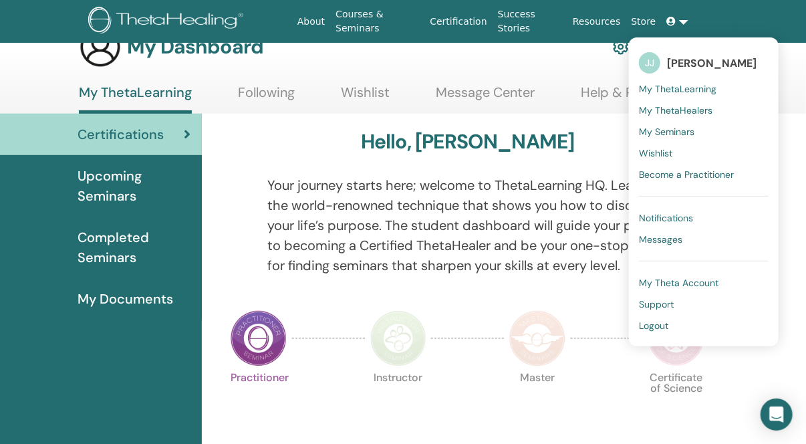
click at [673, 136] on span "My Seminars" at bounding box center [666, 132] width 55 height 12
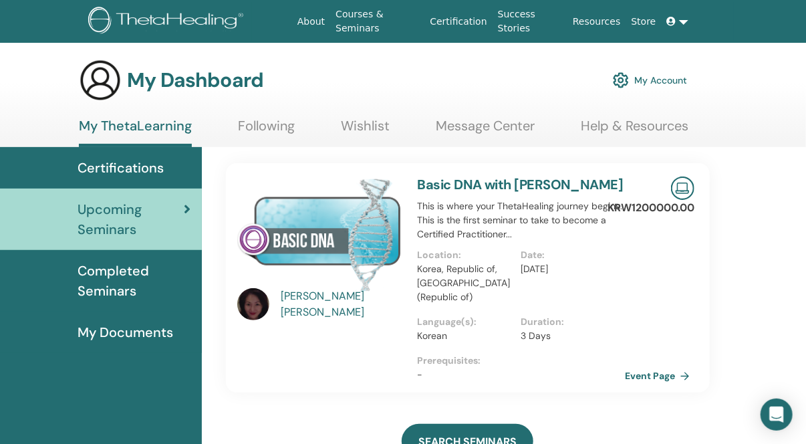
click at [656, 75] on link "My Account" at bounding box center [650, 80] width 74 height 29
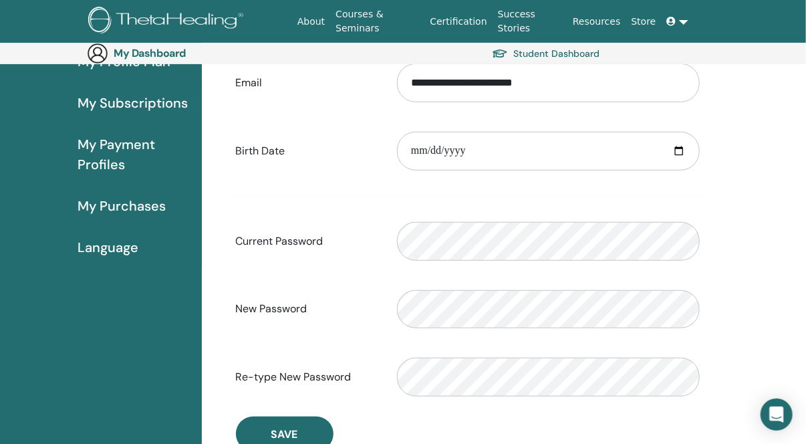
scroll to position [183, 0]
click at [336, 293] on div "New Password Verification password mismatch" at bounding box center [468, 309] width 485 height 57
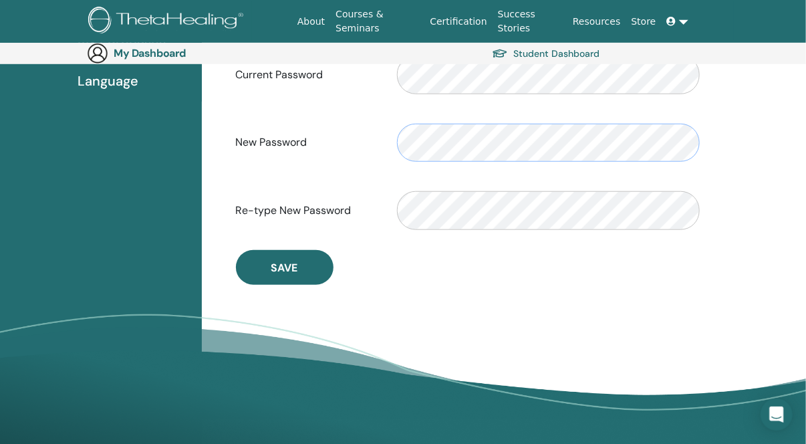
scroll to position [353, 0]
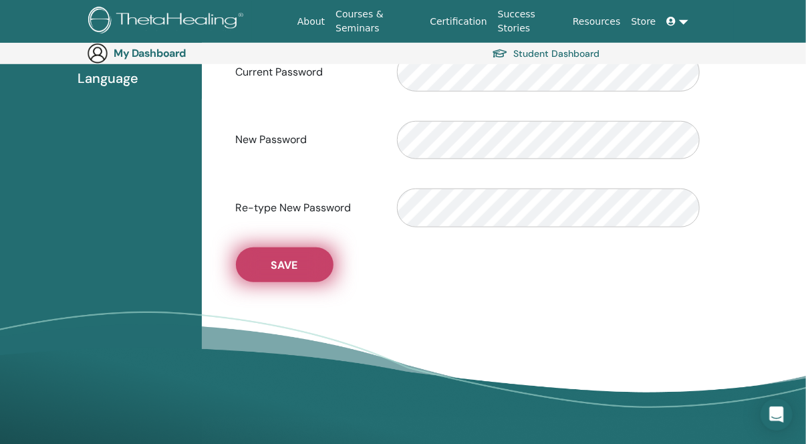
click at [296, 259] on span "Save" at bounding box center [284, 265] width 27 height 14
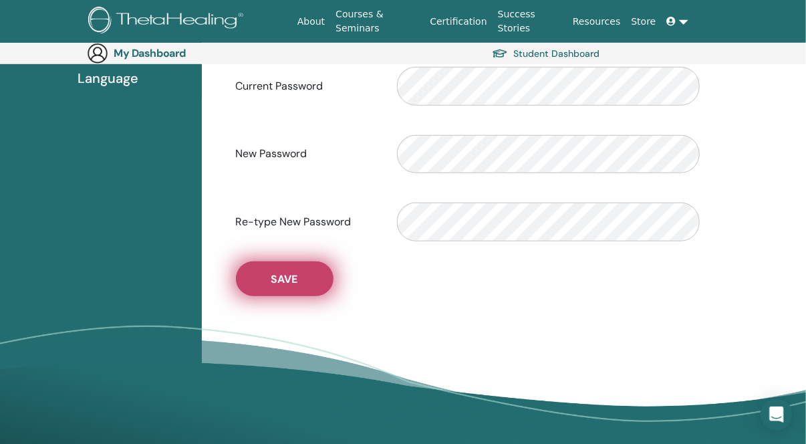
click at [273, 283] on span "Save" at bounding box center [284, 279] width 27 height 14
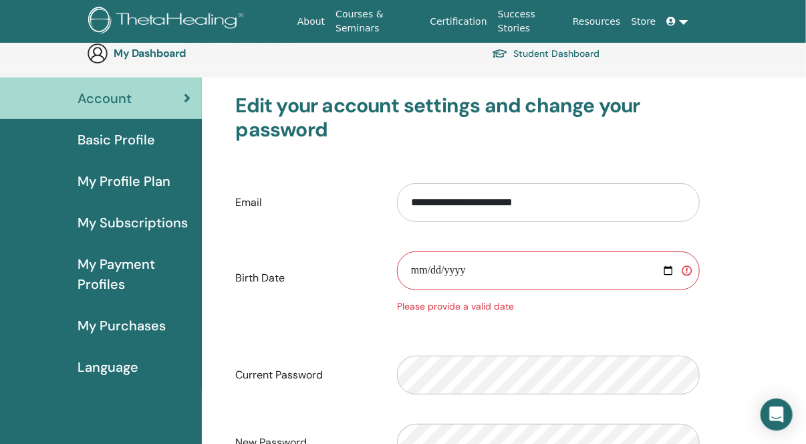
scroll to position [0, 0]
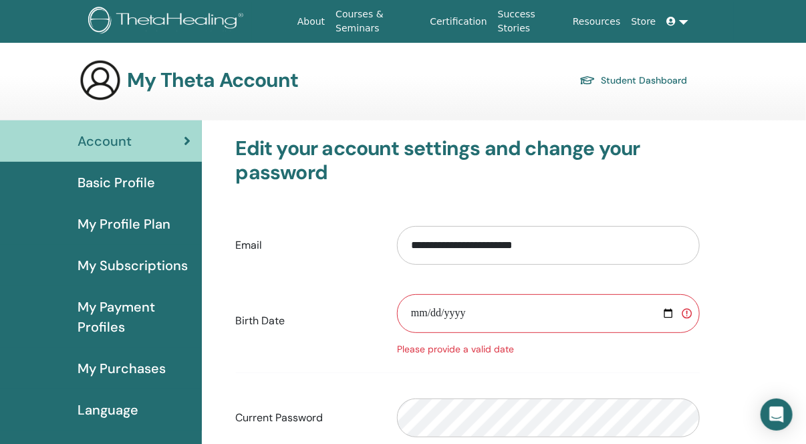
click at [670, 309] on input "date" at bounding box center [548, 313] width 303 height 39
type input "**********"
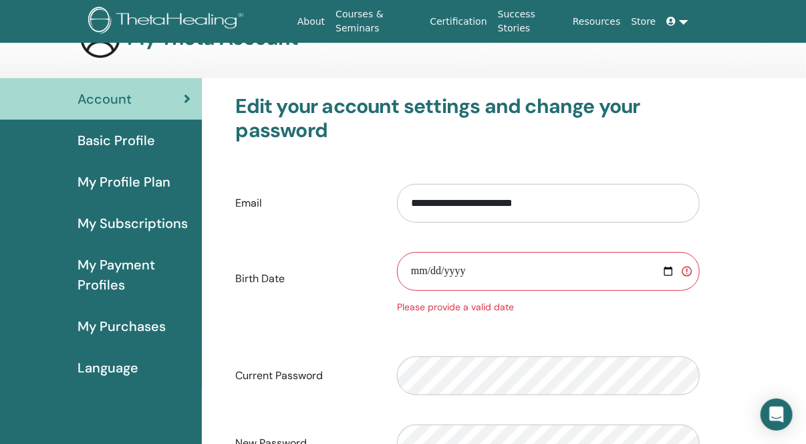
scroll to position [43, 0]
click at [688, 271] on input "**********" at bounding box center [548, 270] width 303 height 39
click at [689, 267] on input "**********" at bounding box center [548, 270] width 303 height 39
click at [469, 306] on div "Please provide a valid date" at bounding box center [548, 306] width 303 height 14
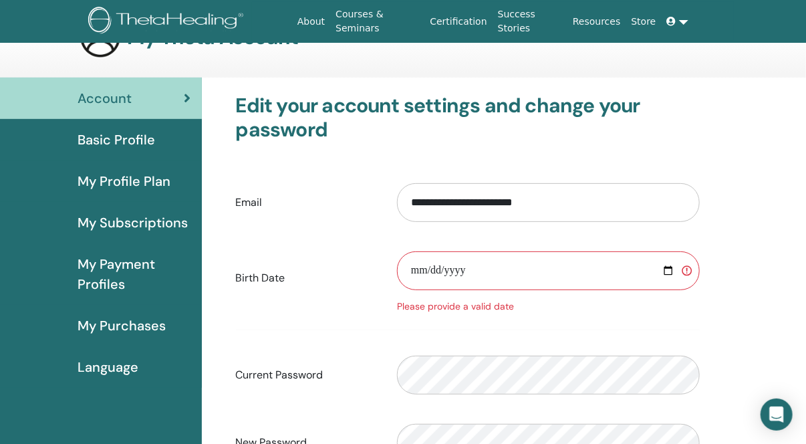
click at [452, 271] on input "**********" at bounding box center [548, 270] width 303 height 39
click at [775, 275] on div "**********" at bounding box center [504, 413] width 605 height 670
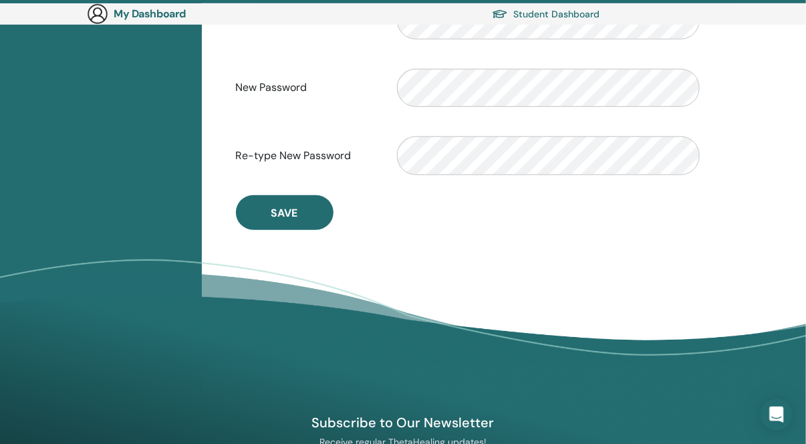
scroll to position [418, 0]
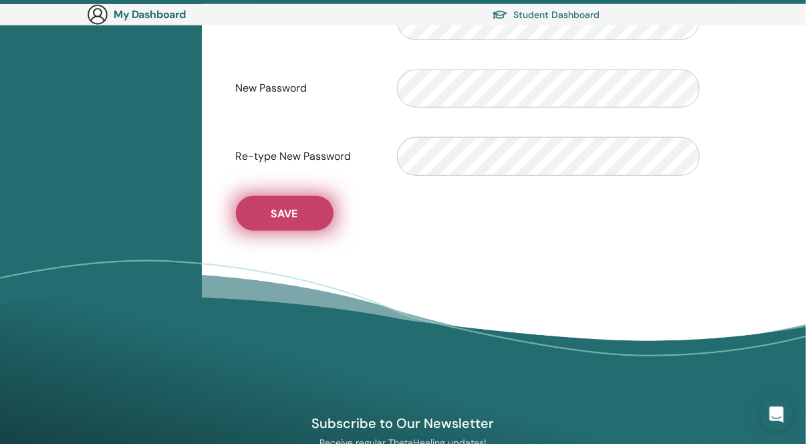
click at [298, 217] on button "Save" at bounding box center [285, 213] width 98 height 35
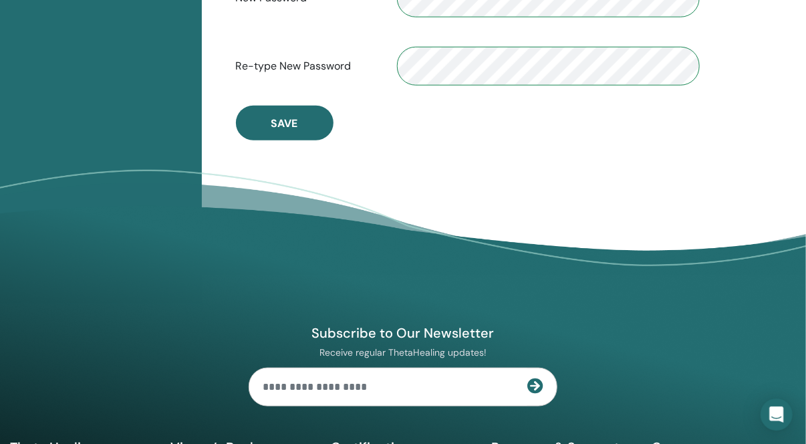
scroll to position [496, 0]
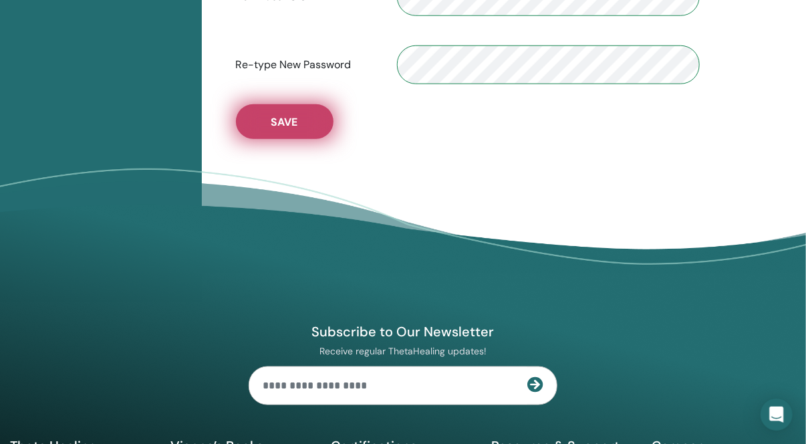
click at [281, 108] on button "Save" at bounding box center [285, 121] width 98 height 35
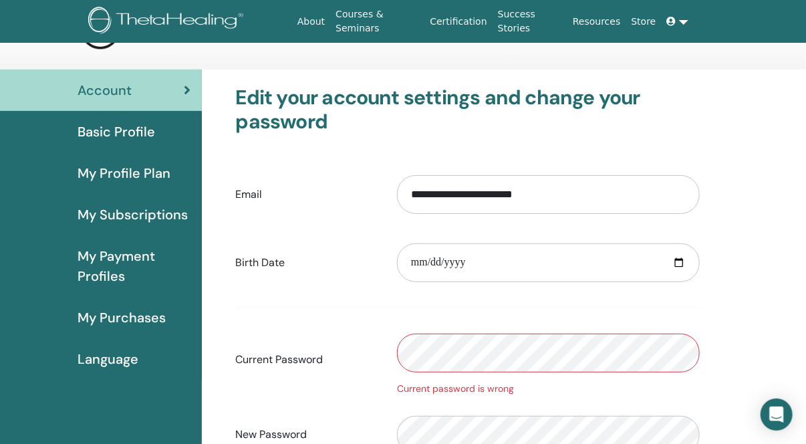
scroll to position [0, 0]
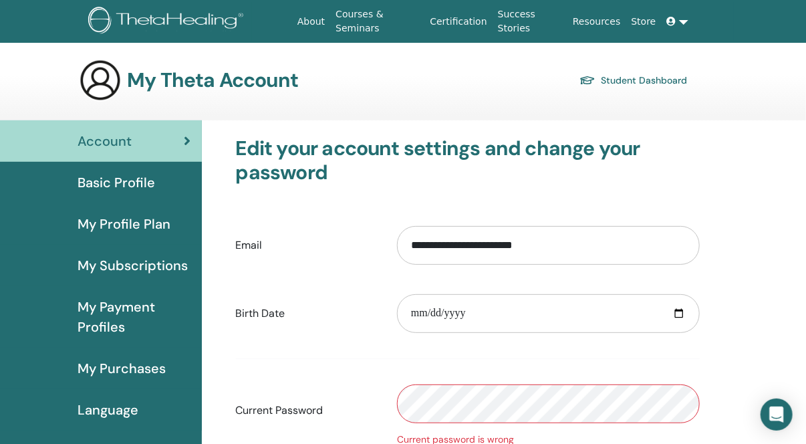
click at [131, 219] on span "My Profile Plan" at bounding box center [124, 224] width 93 height 20
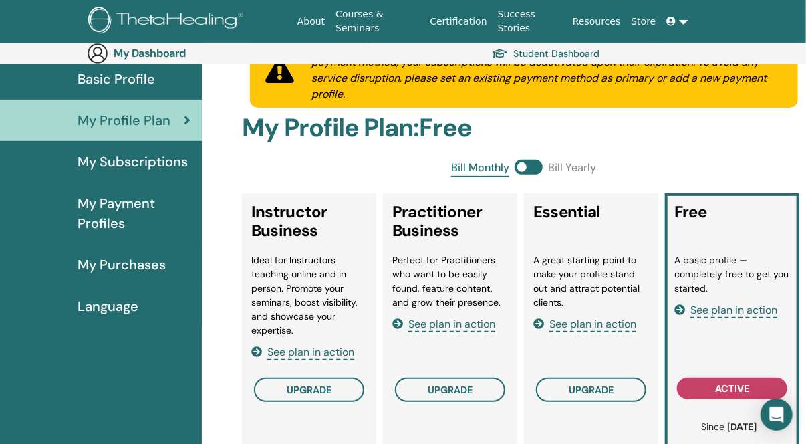
scroll to position [144, 0]
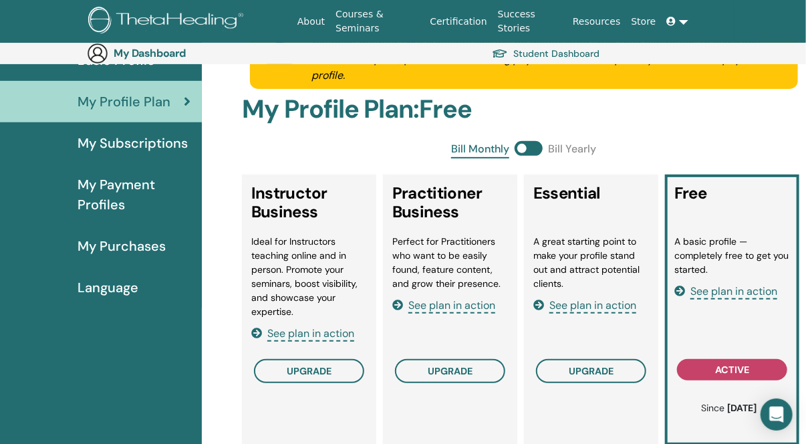
click at [122, 146] on span "My Subscriptions" at bounding box center [133, 143] width 110 height 20
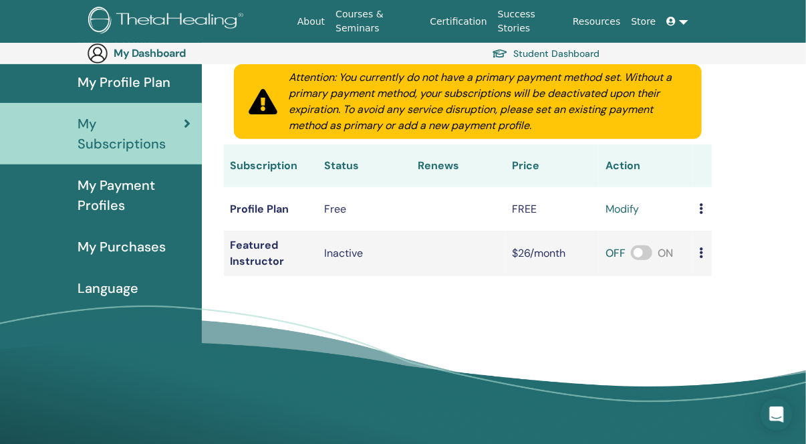
scroll to position [164, 0]
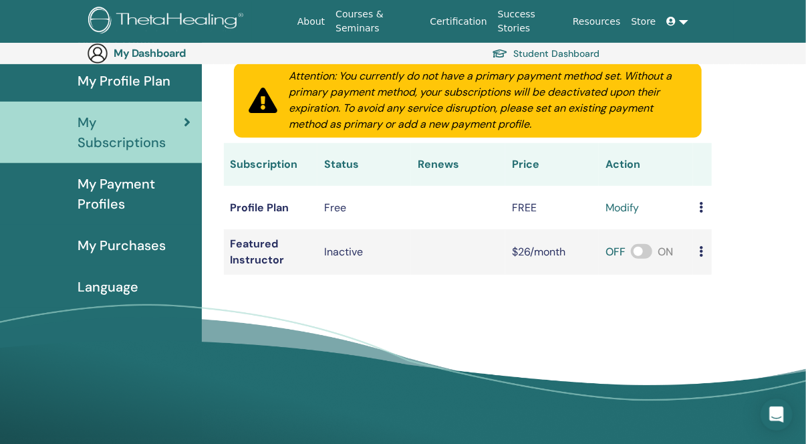
click at [128, 184] on span "My Payment Profiles" at bounding box center [135, 194] width 114 height 40
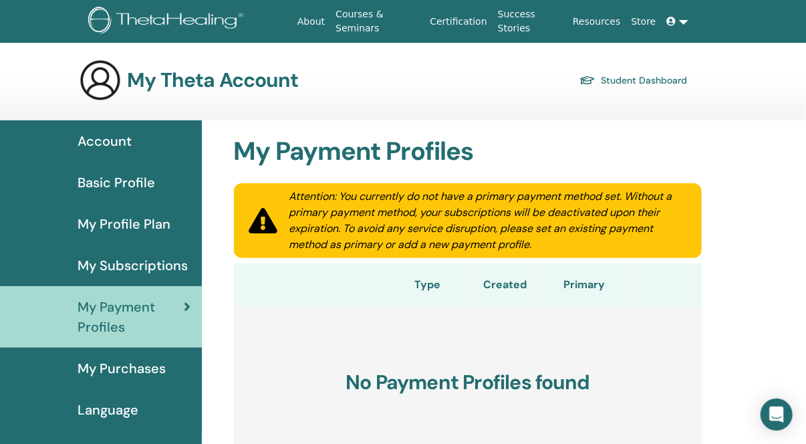
click at [144, 364] on span "My Purchases" at bounding box center [122, 368] width 88 height 20
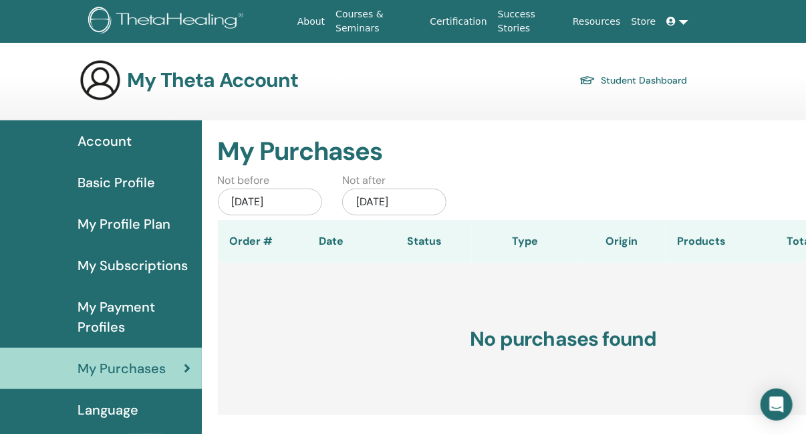
click at [130, 184] on span "Basic Profile" at bounding box center [117, 182] width 78 height 20
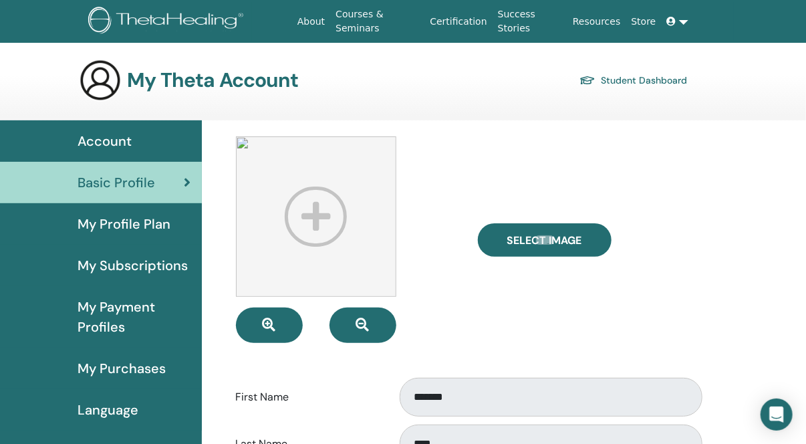
click at [674, 21] on icon at bounding box center [671, 21] width 9 height 9
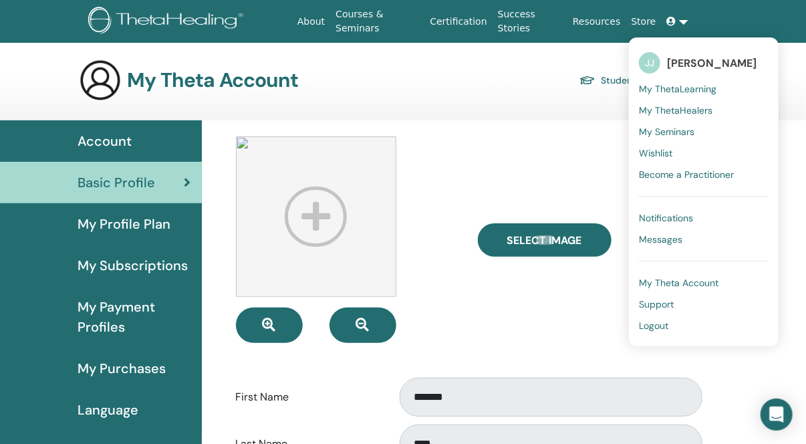
click at [677, 94] on span "My ThetaLearning" at bounding box center [678, 89] width 78 height 12
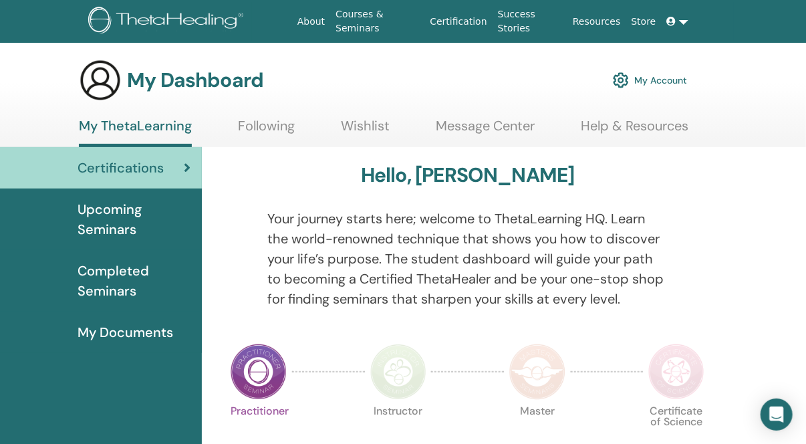
click at [119, 332] on span "My Documents" at bounding box center [126, 332] width 96 height 20
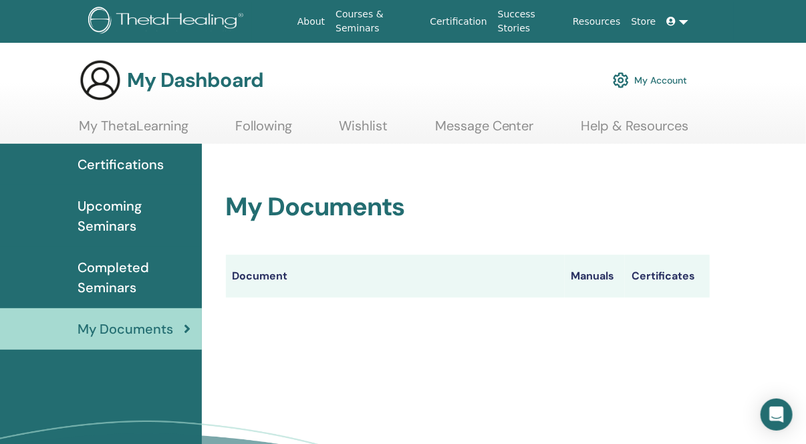
click at [681, 24] on link at bounding box center [678, 21] width 32 height 25
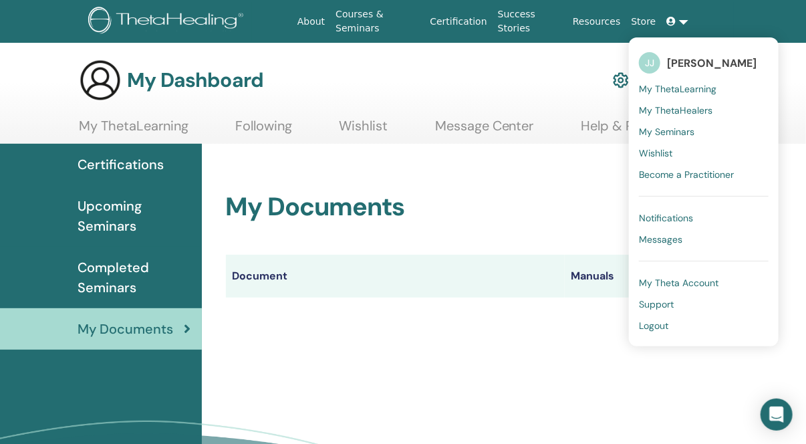
click at [690, 111] on span "My ThetaHealers" at bounding box center [676, 110] width 74 height 12
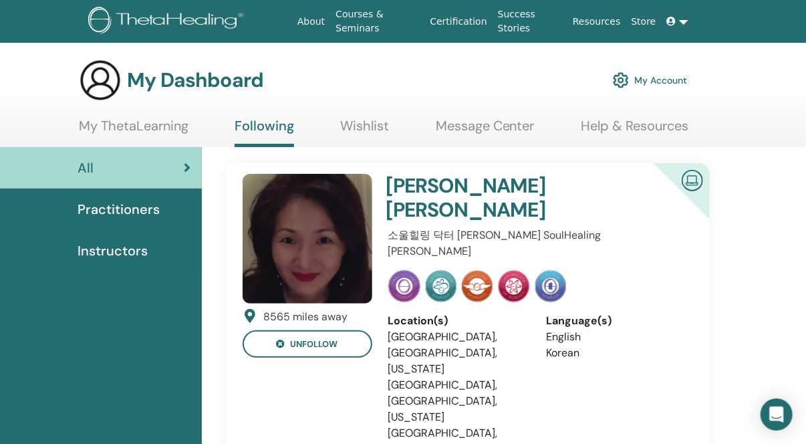
click at [131, 204] on span "Practitioners" at bounding box center [119, 209] width 82 height 20
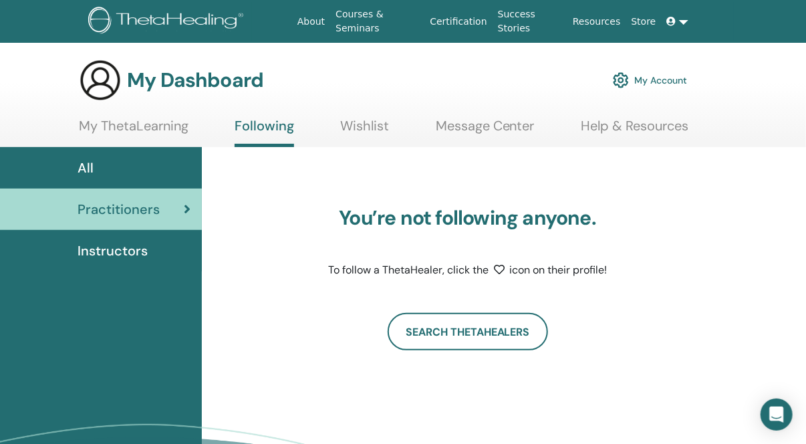
click at [82, 172] on span "All" at bounding box center [86, 168] width 16 height 20
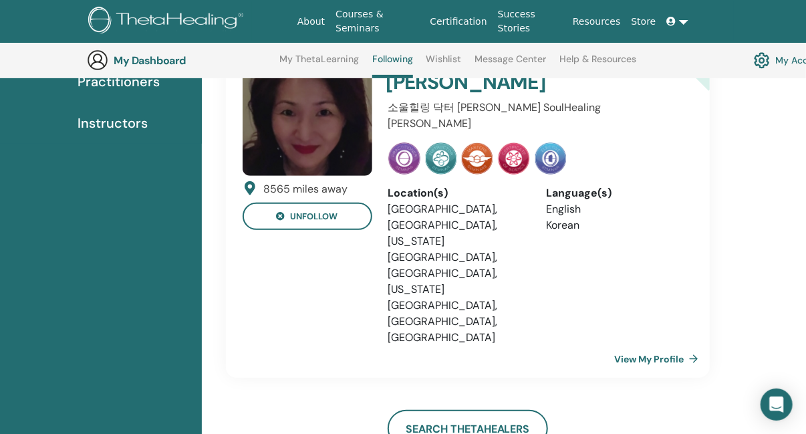
scroll to position [109, 0]
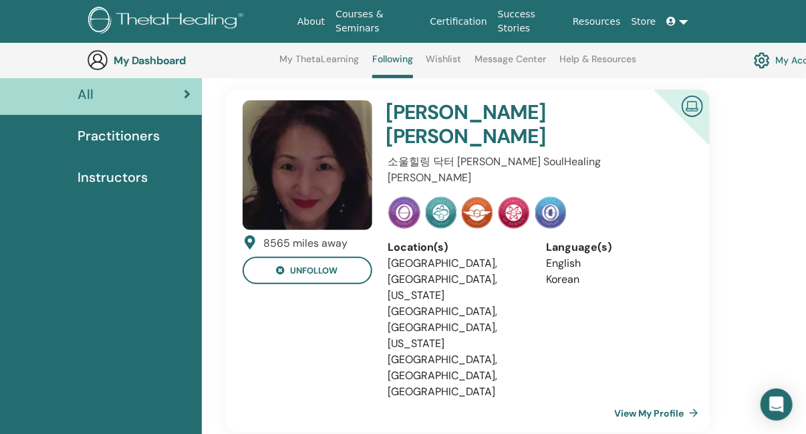
click at [641, 400] on link "View My Profile" at bounding box center [659, 413] width 90 height 27
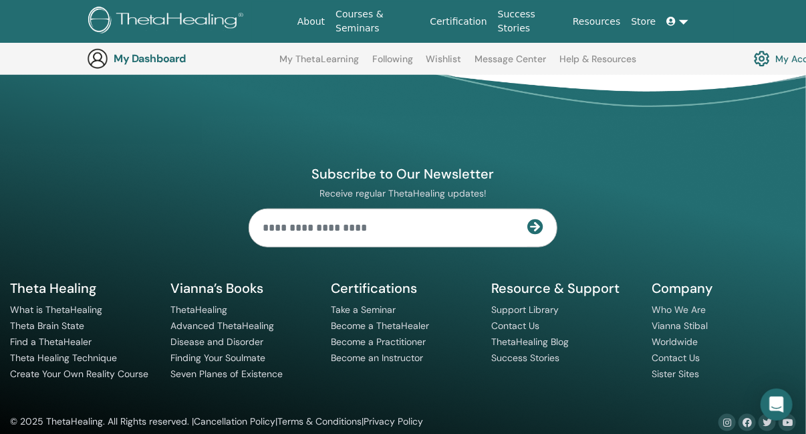
scroll to position [465, 0]
